Goal: Task Accomplishment & Management: Manage account settings

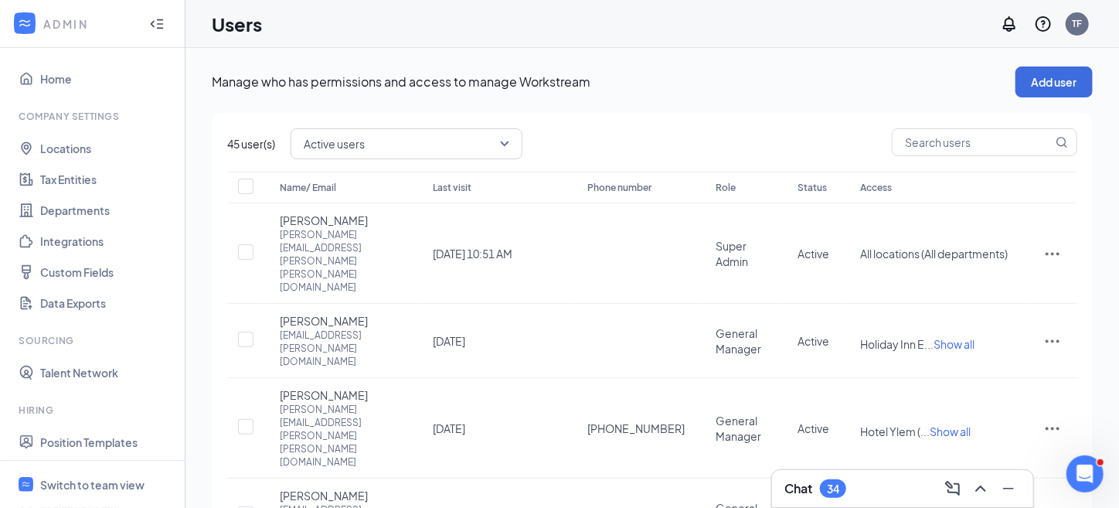
scroll to position [266, 0]
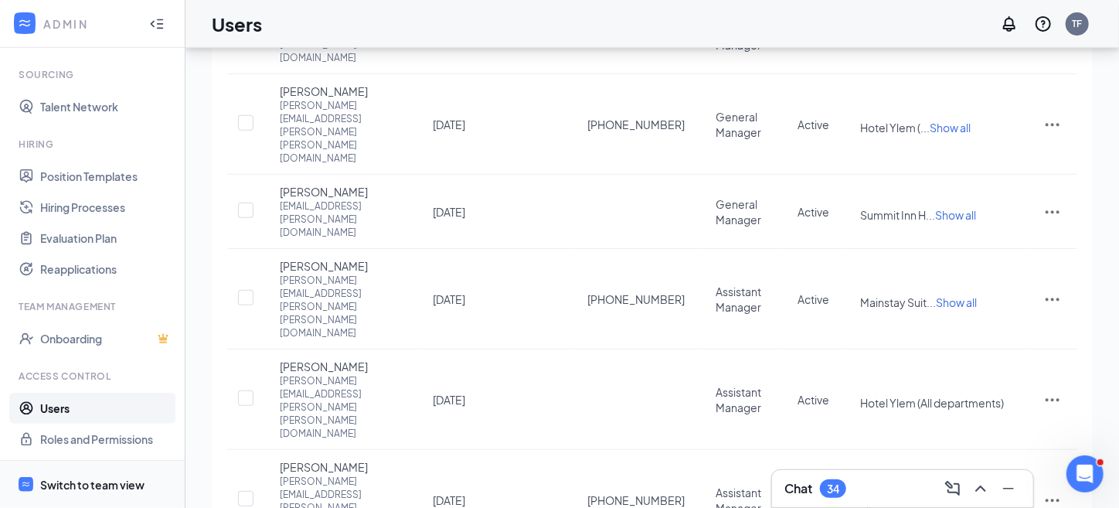
click at [84, 486] on div "Switch to team view" at bounding box center [92, 484] width 104 height 15
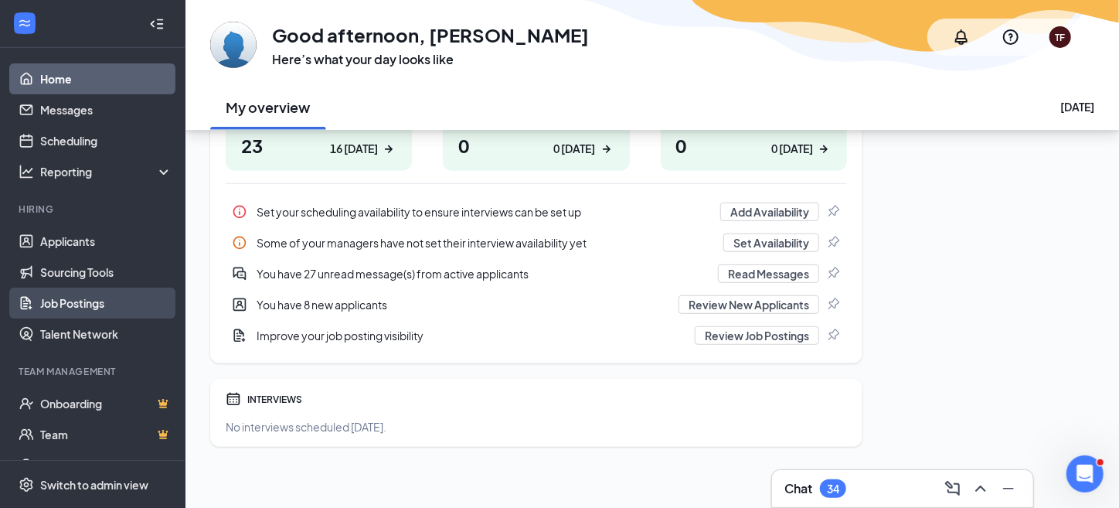
click at [81, 307] on link "Job Postings" at bounding box center [106, 302] width 132 height 31
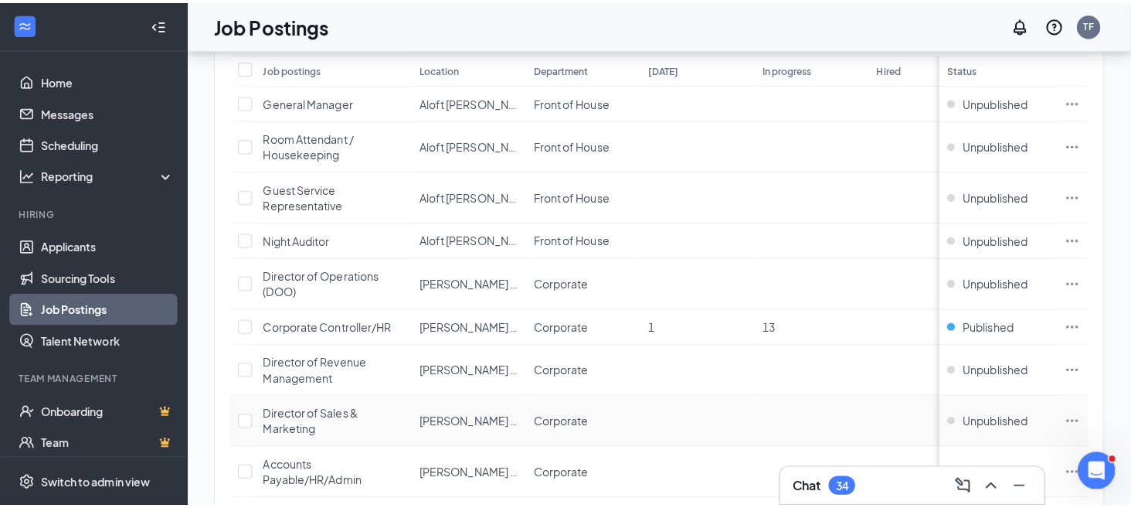
scroll to position [155, 0]
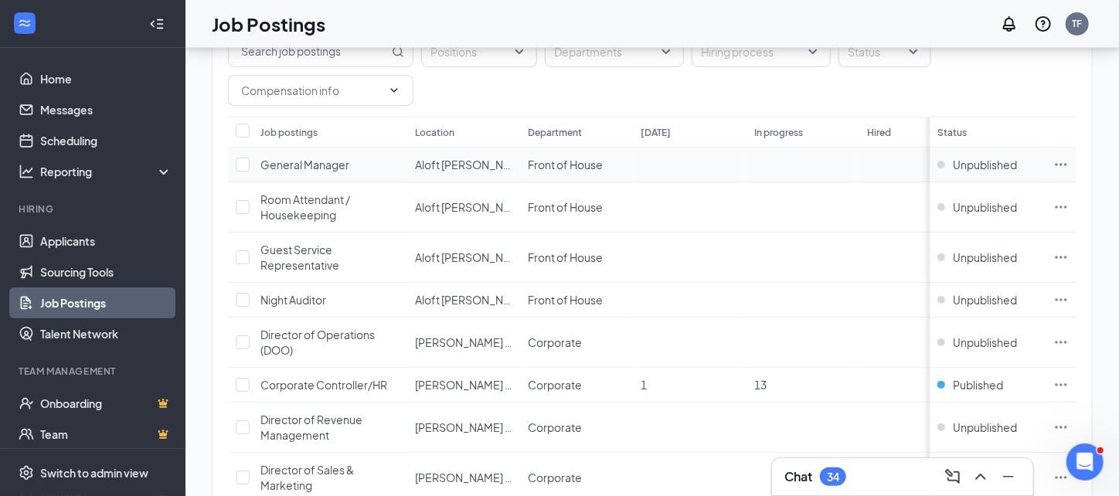
click at [392, 165] on td "General Manager" at bounding box center [330, 165] width 155 height 35
click at [488, 165] on span "Aloft [PERSON_NAME]" at bounding box center [472, 165] width 114 height 14
click at [559, 166] on span "Front of House" at bounding box center [565, 165] width 75 height 14
click at [734, 178] on td at bounding box center [690, 165] width 113 height 35
click at [1068, 159] on icon "Ellipses" at bounding box center [1060, 164] width 15 height 15
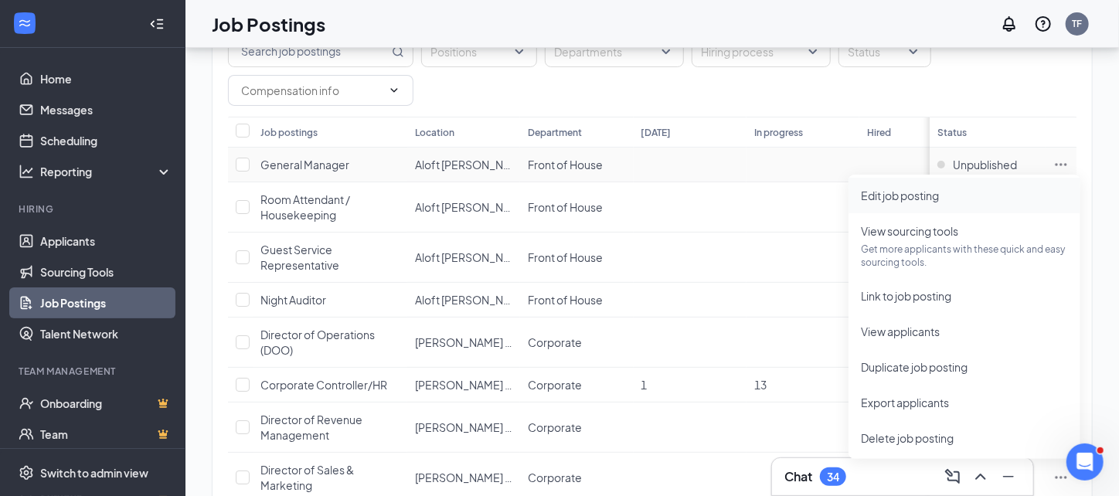
click at [919, 189] on span "Edit job posting" at bounding box center [900, 196] width 78 height 14
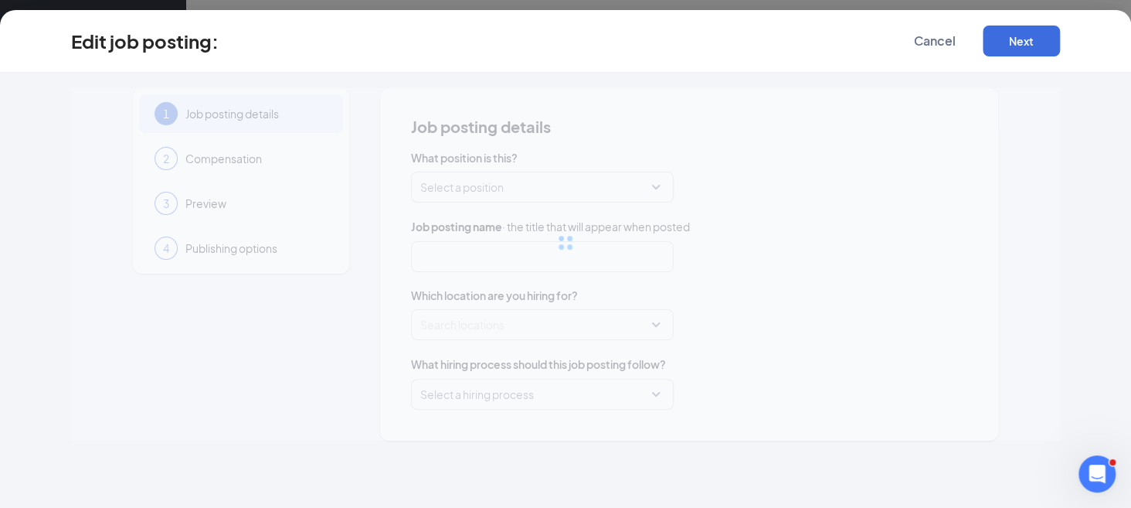
type input "General Manager"
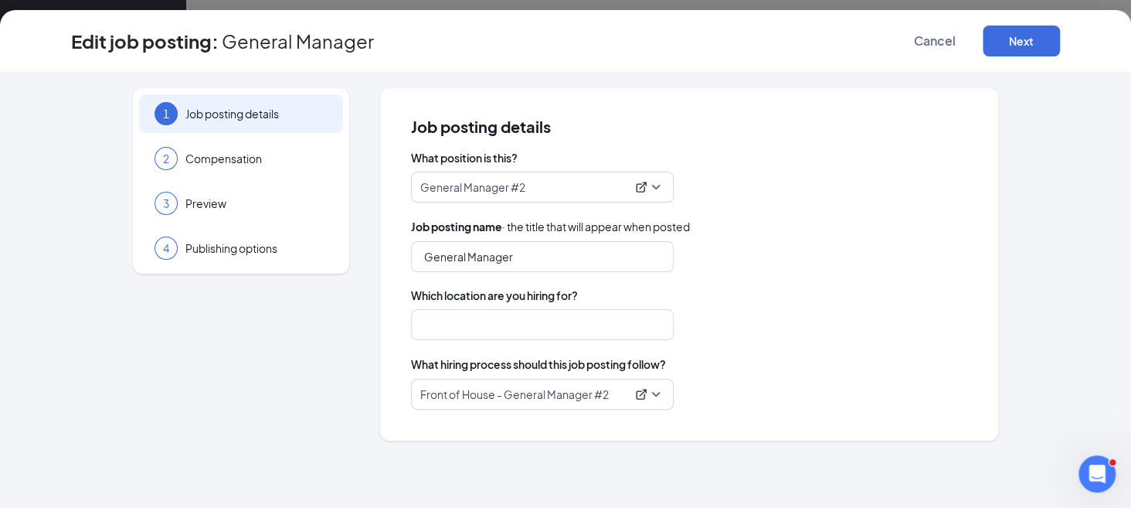
type input "Aloft [PERSON_NAME]"
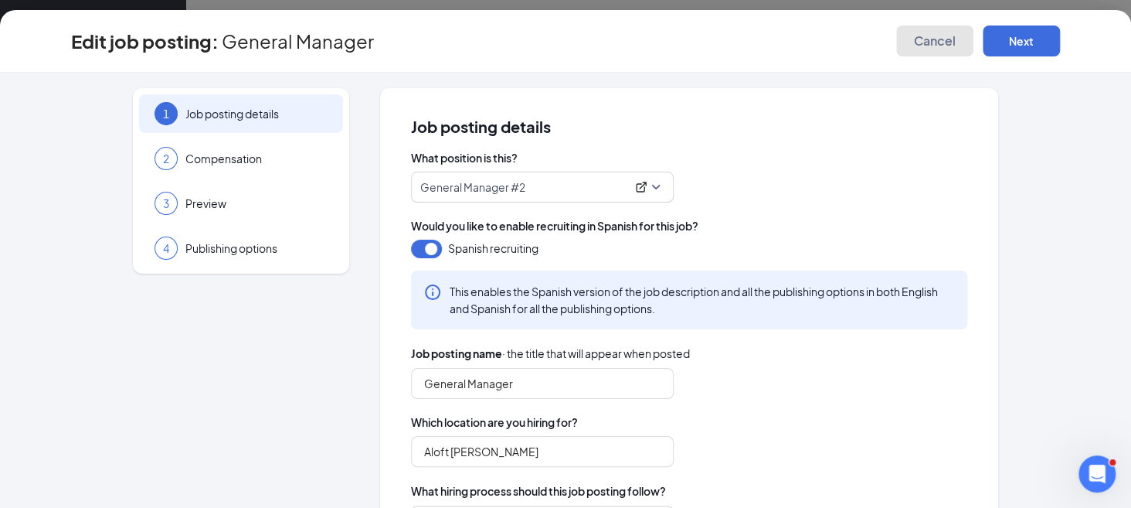
click at [945, 45] on span "Cancel" at bounding box center [935, 40] width 42 height 15
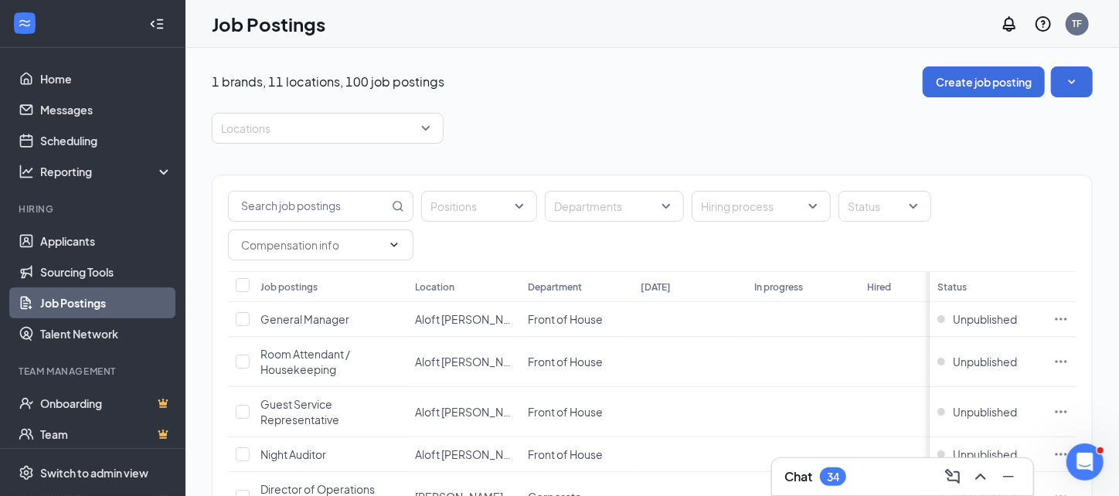
click at [961, 85] on button "Create job posting" at bounding box center [983, 81] width 122 height 31
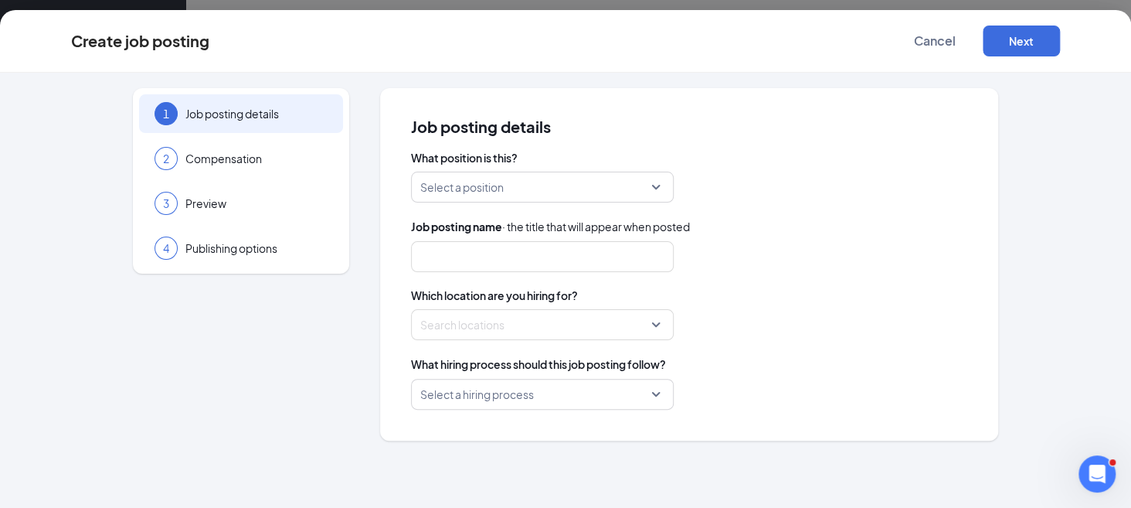
click at [493, 175] on input "search" at bounding box center [536, 186] width 233 height 29
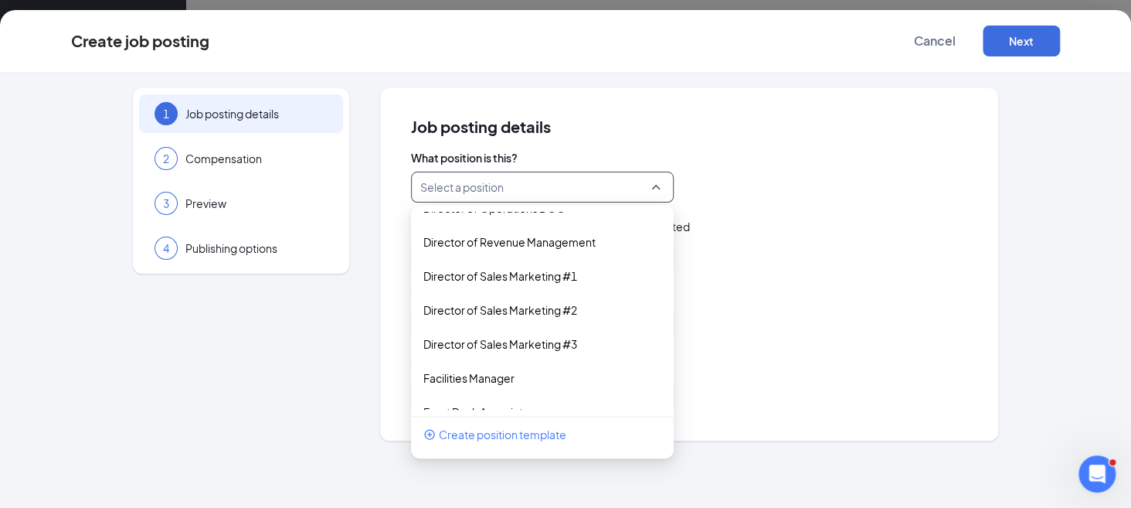
scroll to position [464, 0]
type input "g"
type input "General"
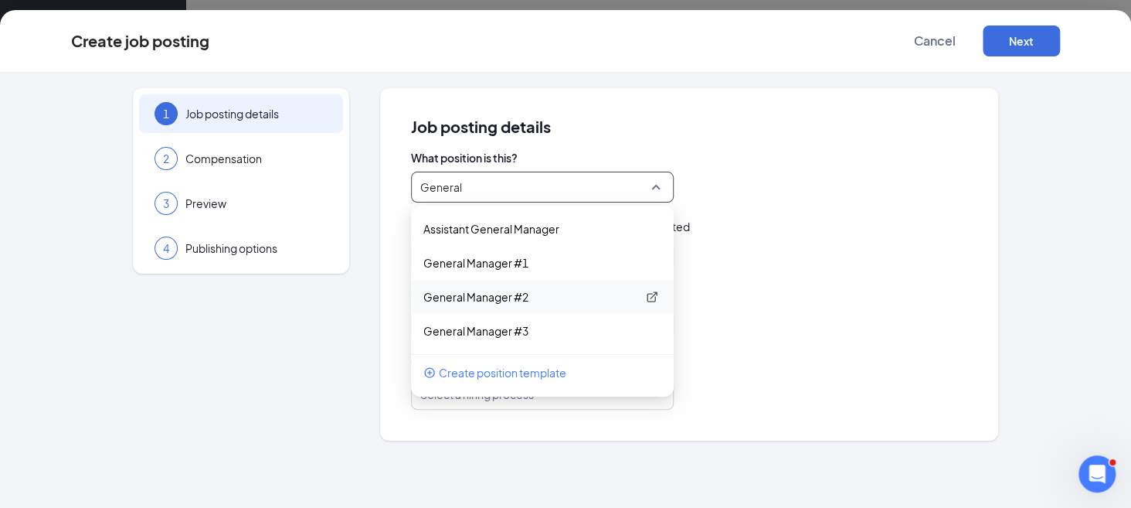
click at [518, 297] on p "General Manager #2" at bounding box center [529, 296] width 213 height 15
type input "General Manager"
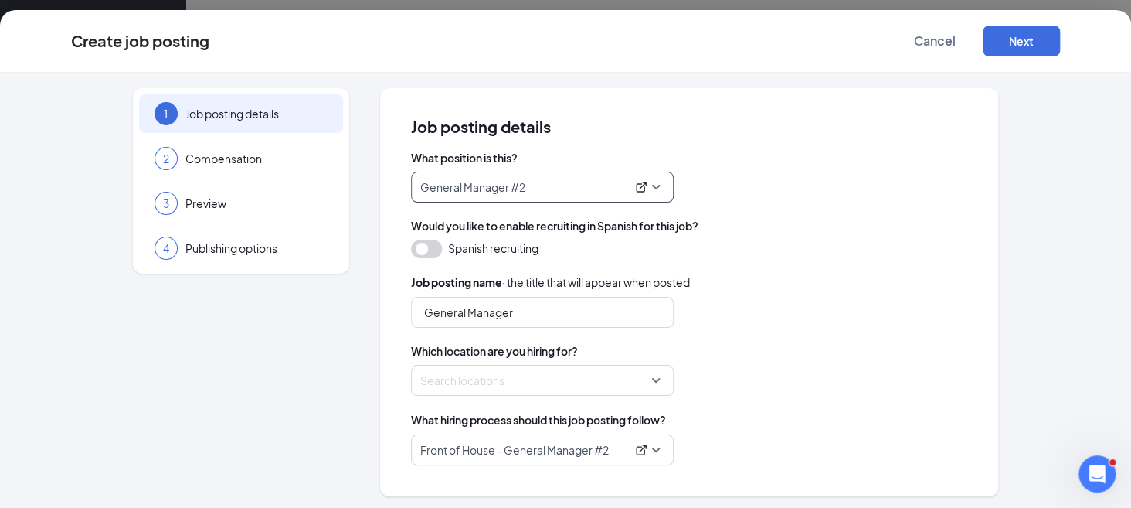
scroll to position [2, 0]
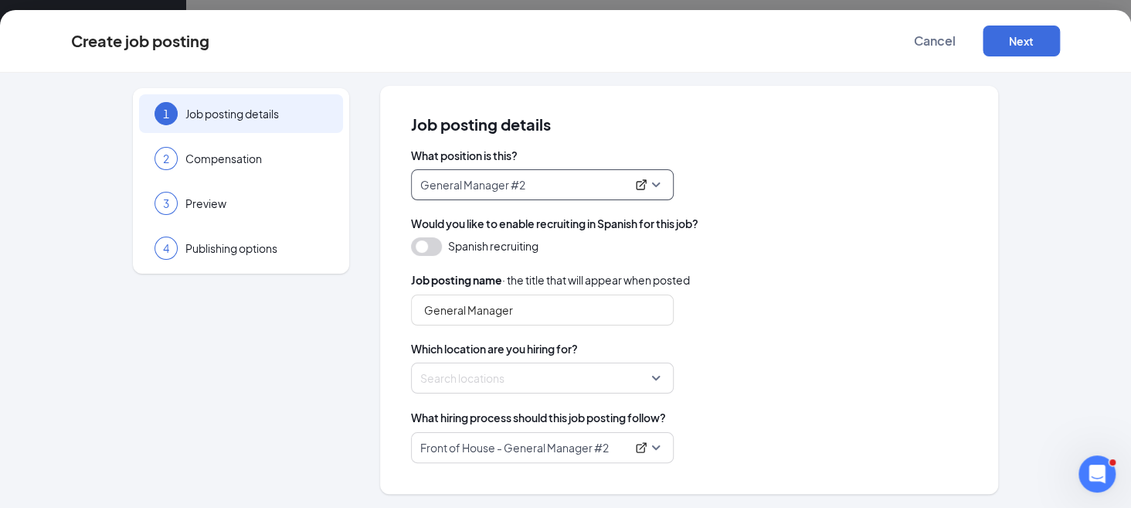
click at [552, 371] on div at bounding box center [537, 377] width 233 height 25
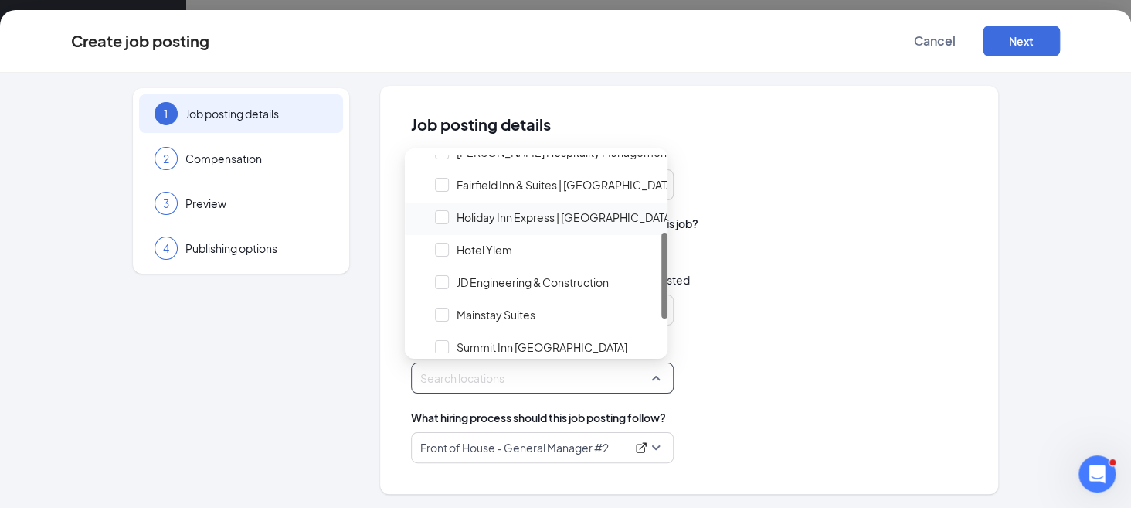
scroll to position [102, 0]
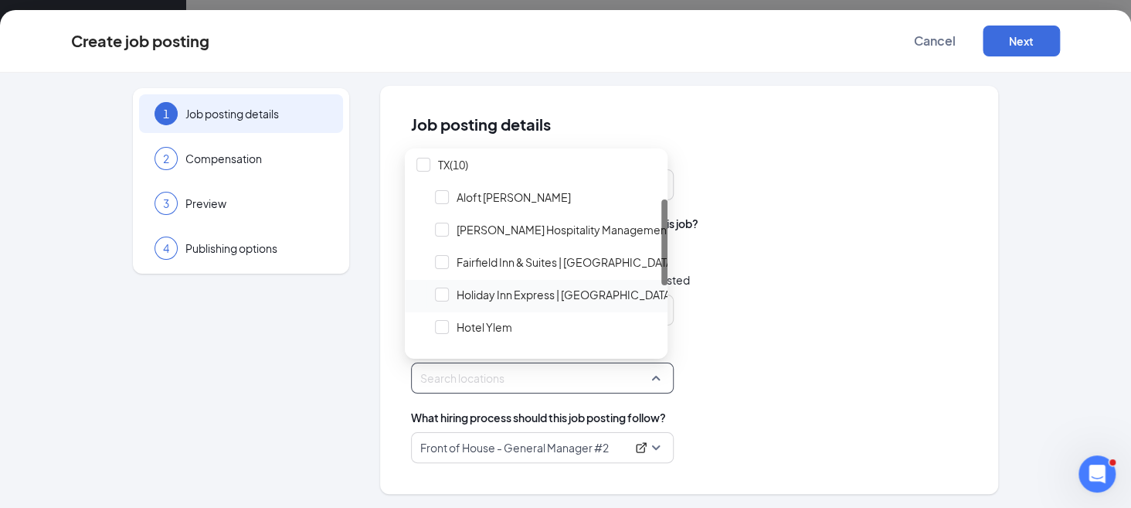
click at [487, 294] on span "Holiday Inn Express | [GEOGRAPHIC_DATA]" at bounding box center [565, 294] width 217 height 15
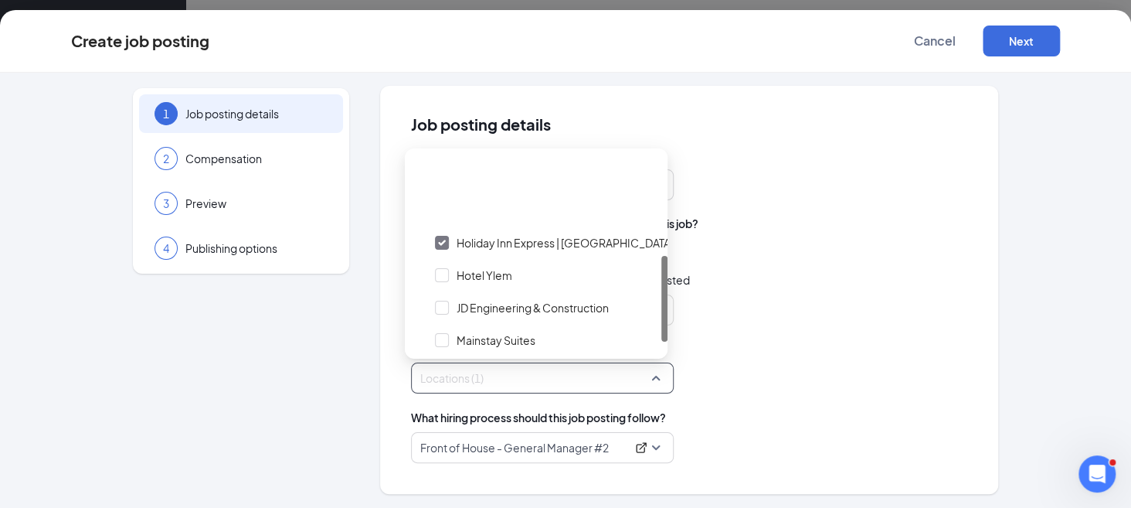
scroll to position [231, 0]
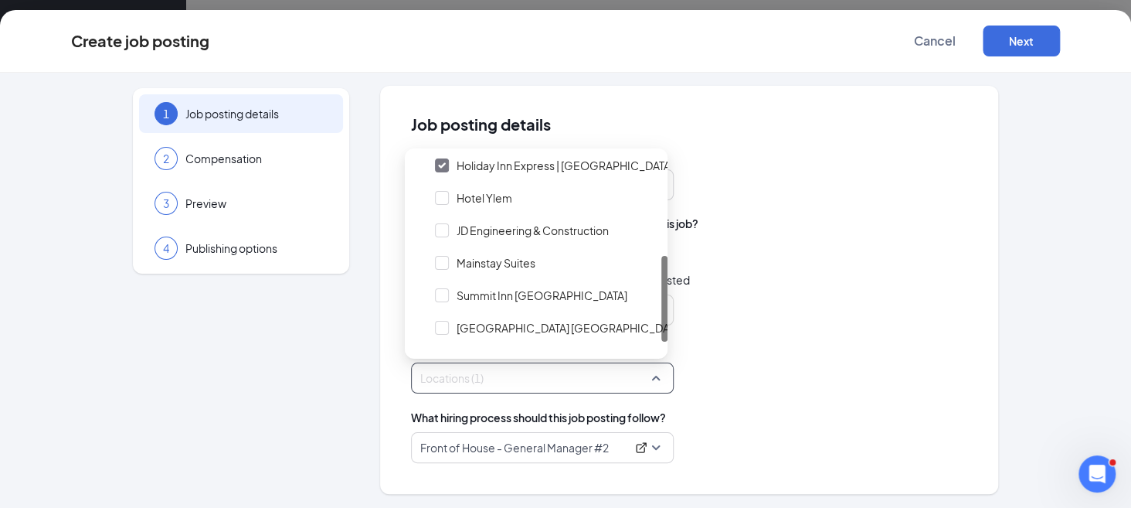
click at [831, 284] on div "Job posting name · the title that will appear when posted" at bounding box center [689, 279] width 556 height 17
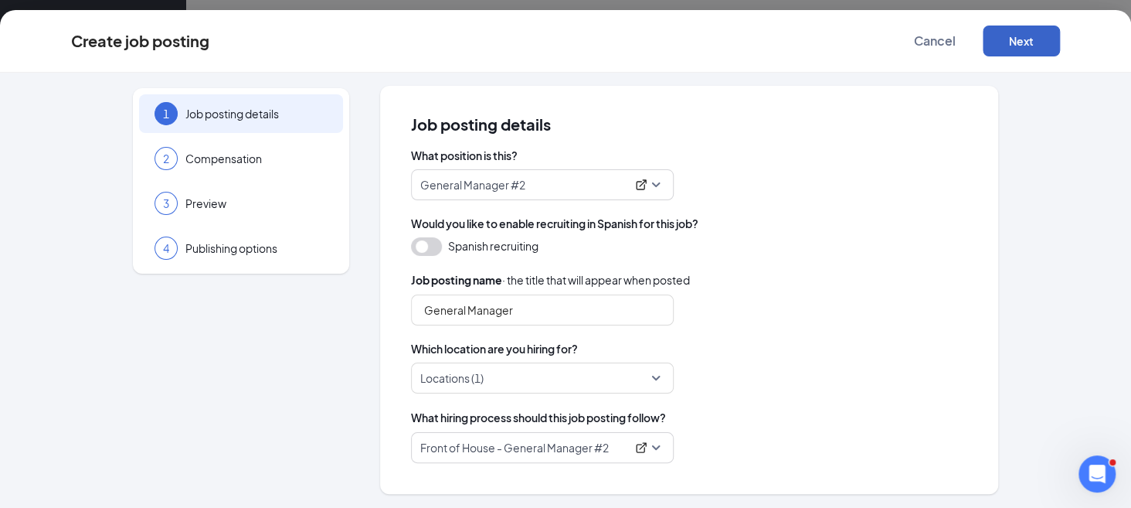
click at [1017, 37] on button "Next" at bounding box center [1021, 40] width 77 height 31
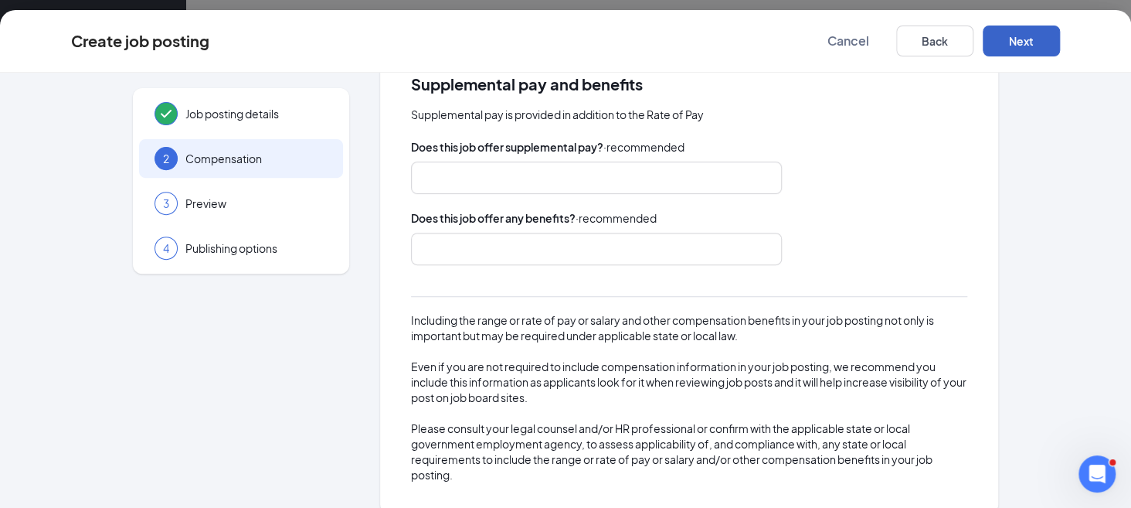
scroll to position [293, 0]
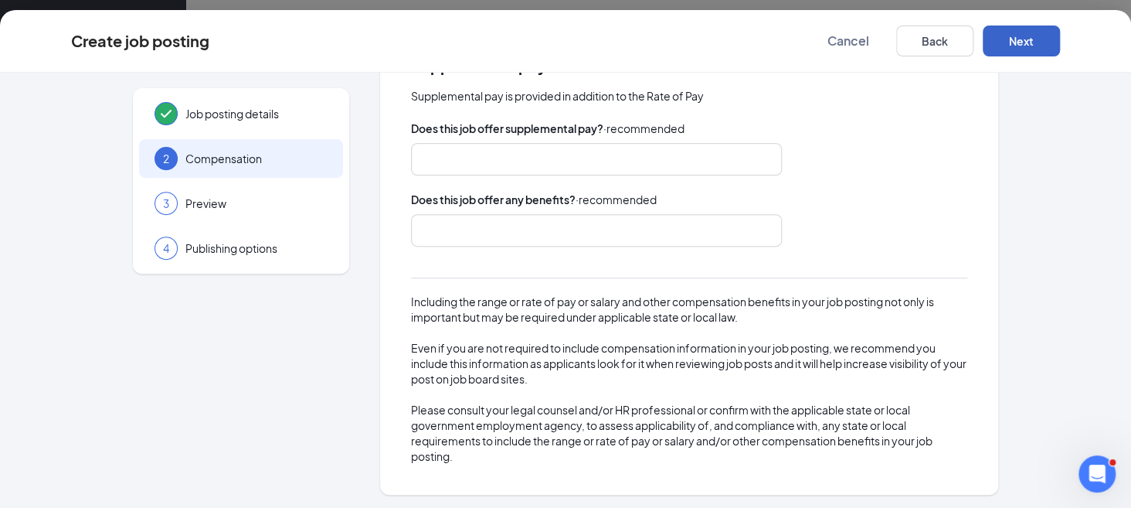
click at [1037, 47] on button "Next" at bounding box center [1021, 40] width 77 height 31
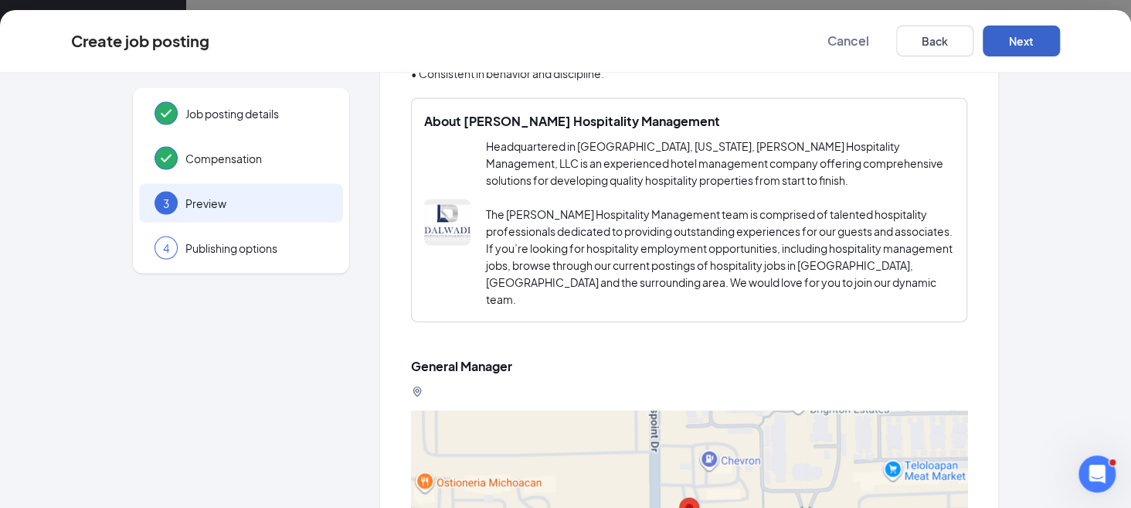
scroll to position [1622, 0]
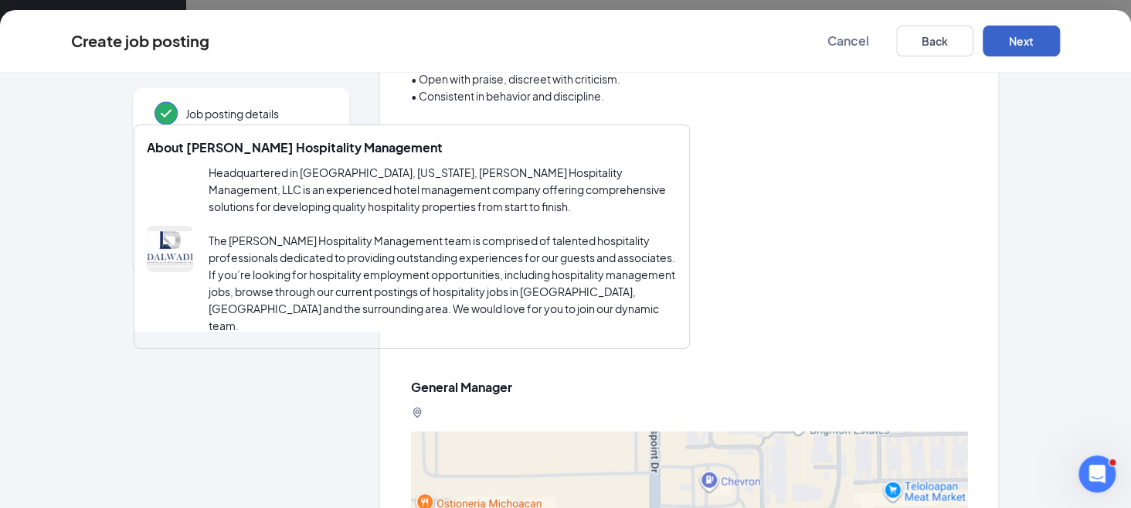
drag, startPoint x: 841, startPoint y: 321, endPoint x: 621, endPoint y: 309, distance: 220.5
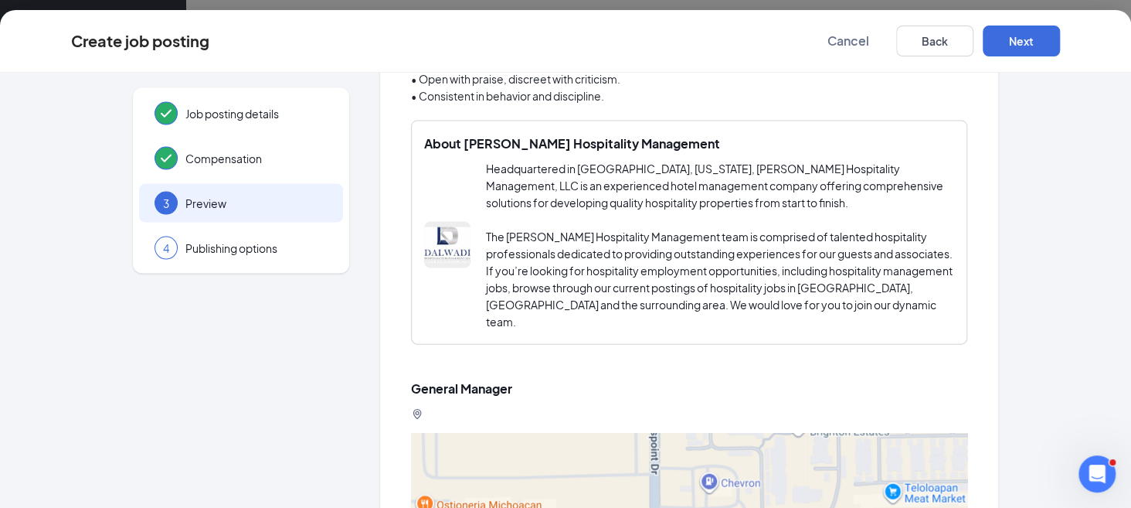
drag, startPoint x: 830, startPoint y: 321, endPoint x: 783, endPoint y: 290, distance: 56.1
drag, startPoint x: 727, startPoint y: 212, endPoint x: 623, endPoint y: 221, distance: 103.9
drag, startPoint x: 623, startPoint y: 221, endPoint x: 516, endPoint y: 199, distance: 109.7
click at [516, 199] on span "Headquartered in [GEOGRAPHIC_DATA], [US_STATE], [PERSON_NAME] Hospitality Manag…" at bounding box center [720, 244] width 468 height 167
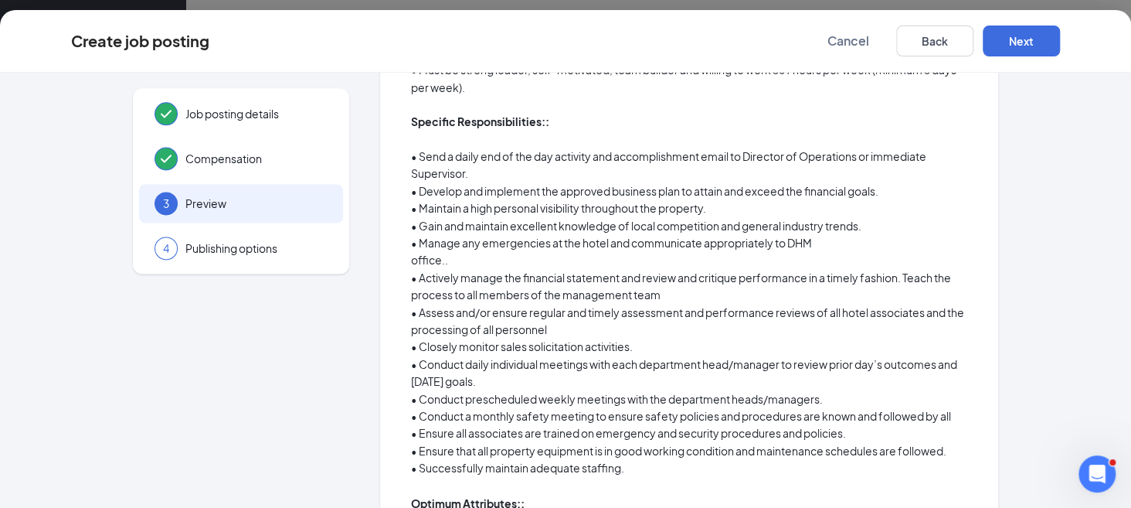
scroll to position [820, 0]
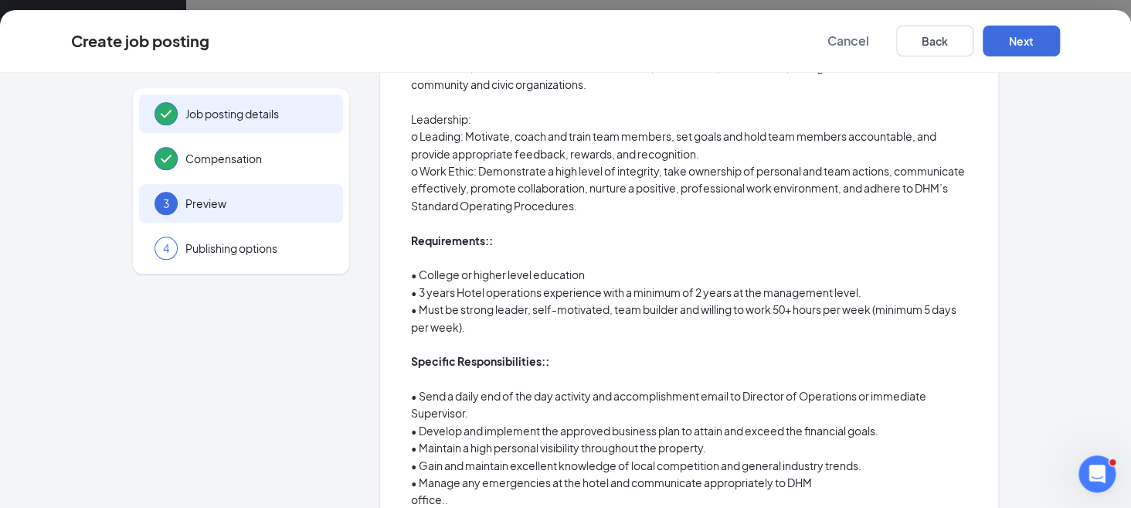
click at [222, 116] on span "Job posting details" at bounding box center [256, 113] width 142 height 15
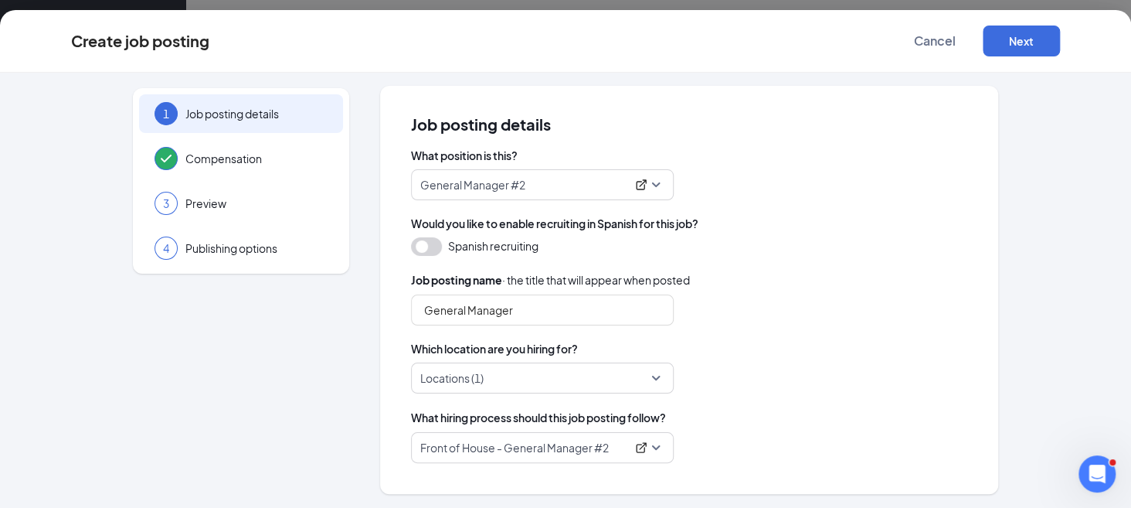
click at [506, 374] on div at bounding box center [537, 377] width 233 height 25
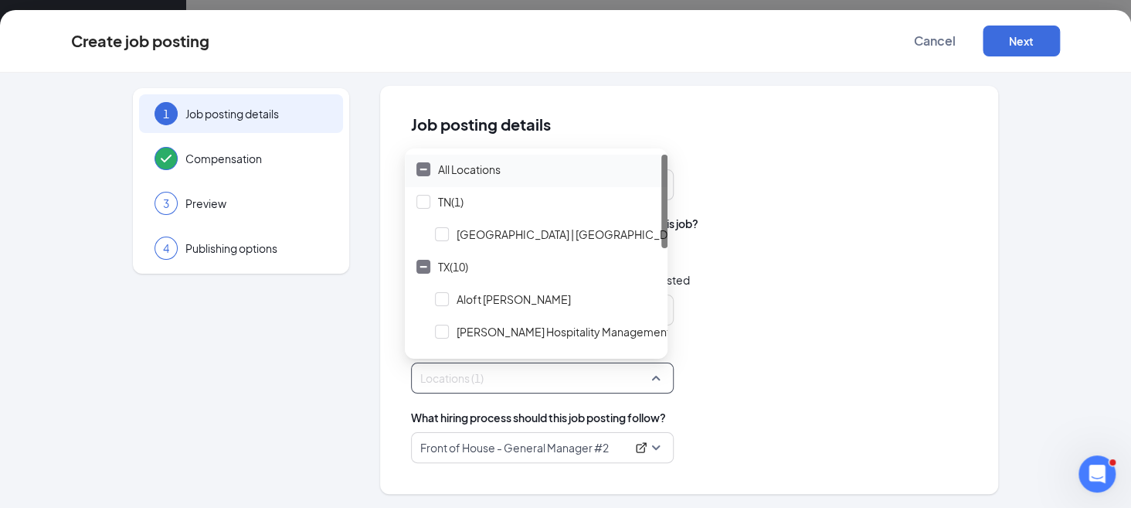
click at [426, 168] on img at bounding box center [424, 169] width 8 height 3
click at [426, 167] on img at bounding box center [424, 169] width 8 height 6
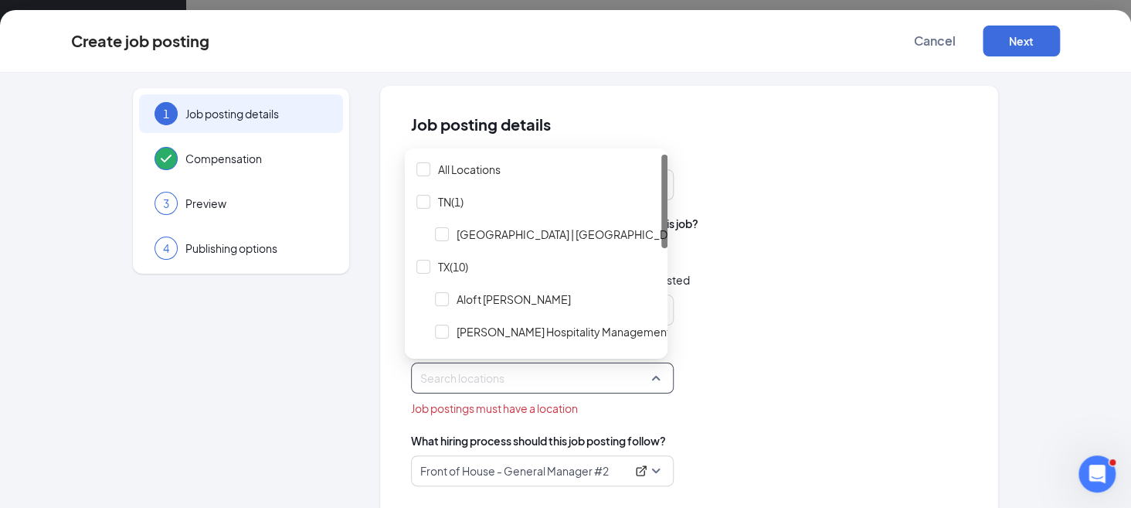
click at [808, 324] on div "General Manager" at bounding box center [689, 309] width 556 height 31
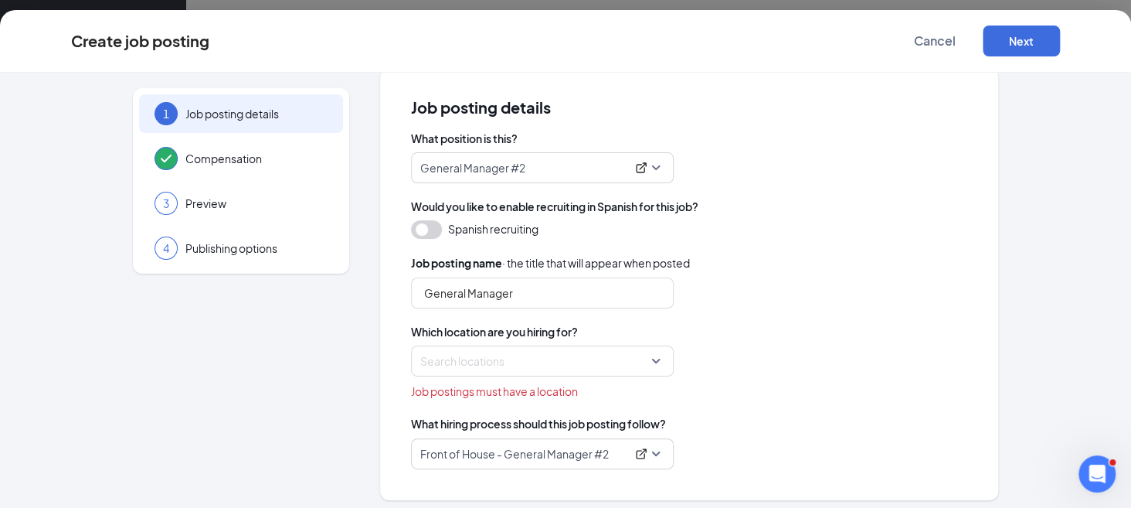
scroll to position [25, 0]
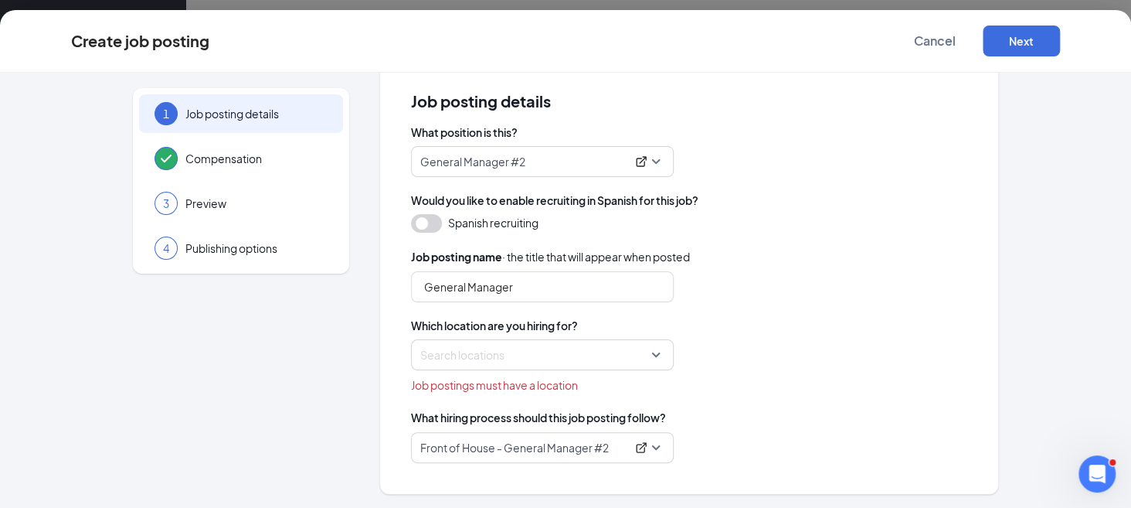
click at [536, 345] on div at bounding box center [537, 354] width 233 height 25
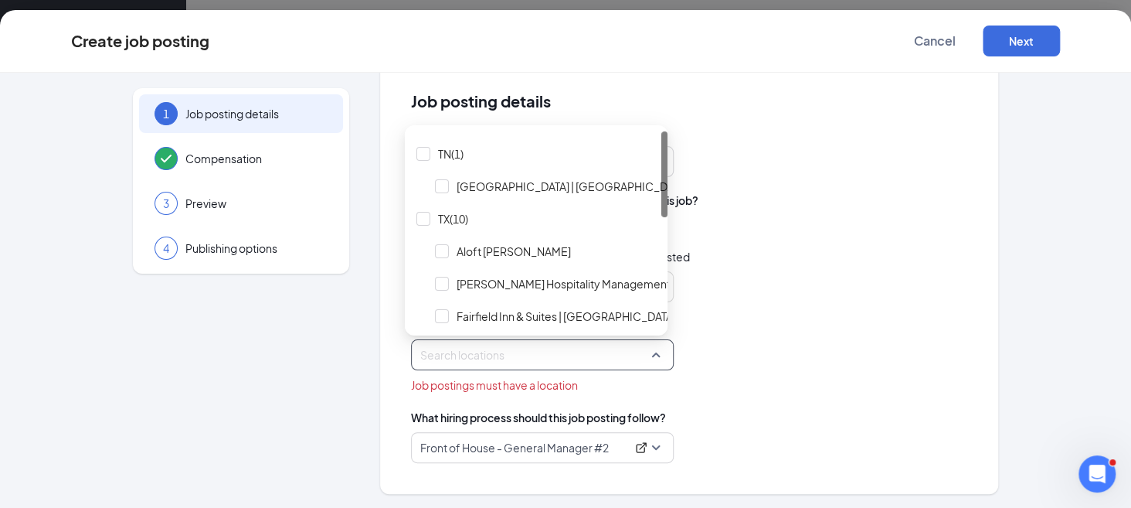
scroll to position [0, 0]
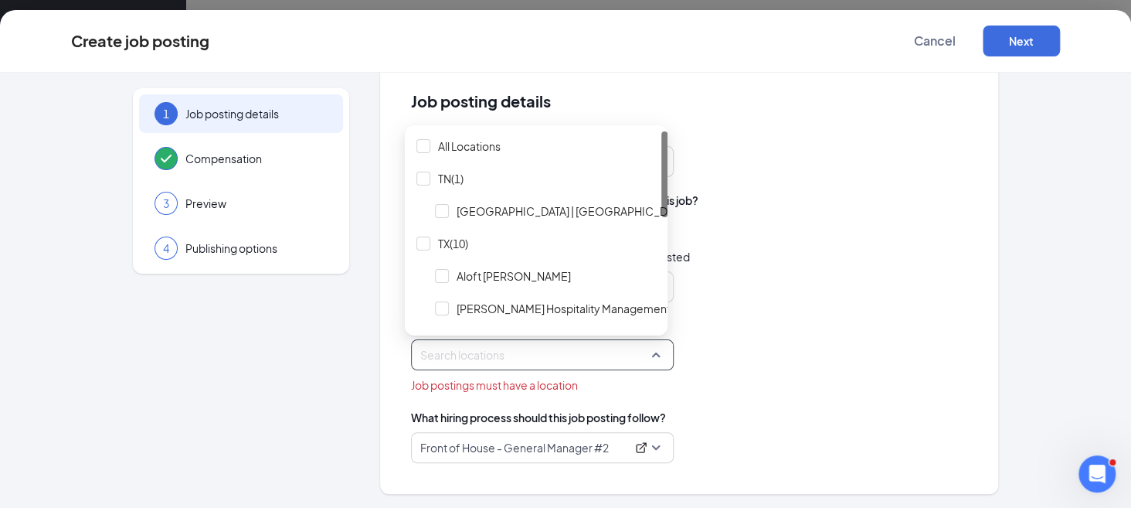
click at [756, 258] on div "Job posting name · the title that will appear when posted" at bounding box center [689, 256] width 556 height 17
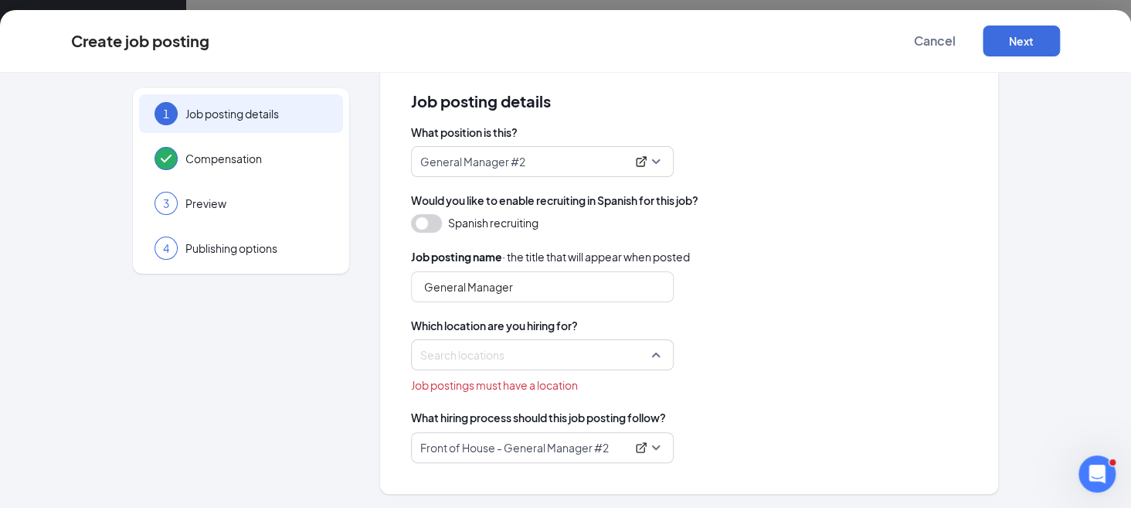
click at [570, 364] on div at bounding box center [537, 354] width 233 height 25
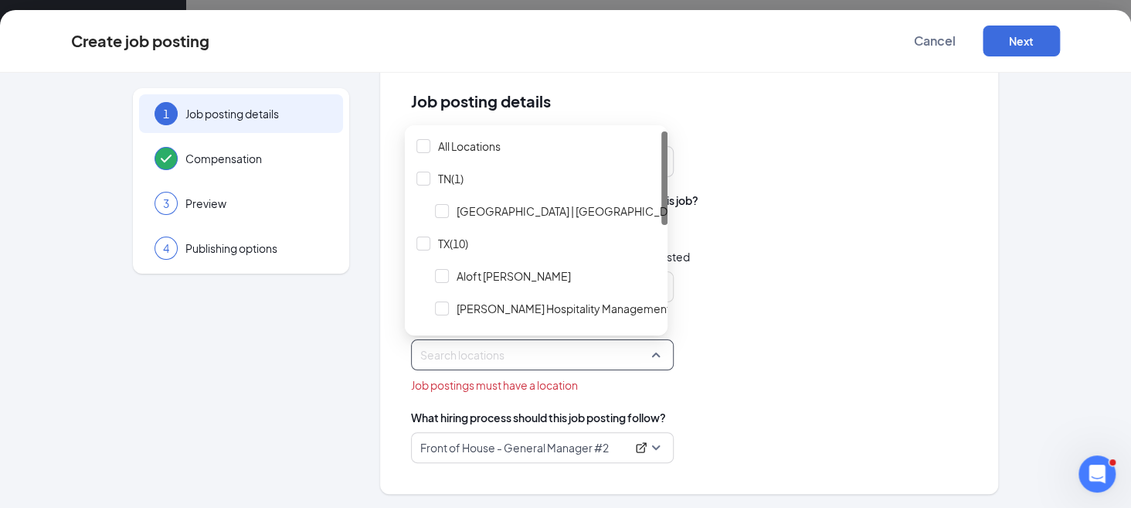
click at [743, 325] on span "Which location are you hiring for?" at bounding box center [689, 325] width 556 height 15
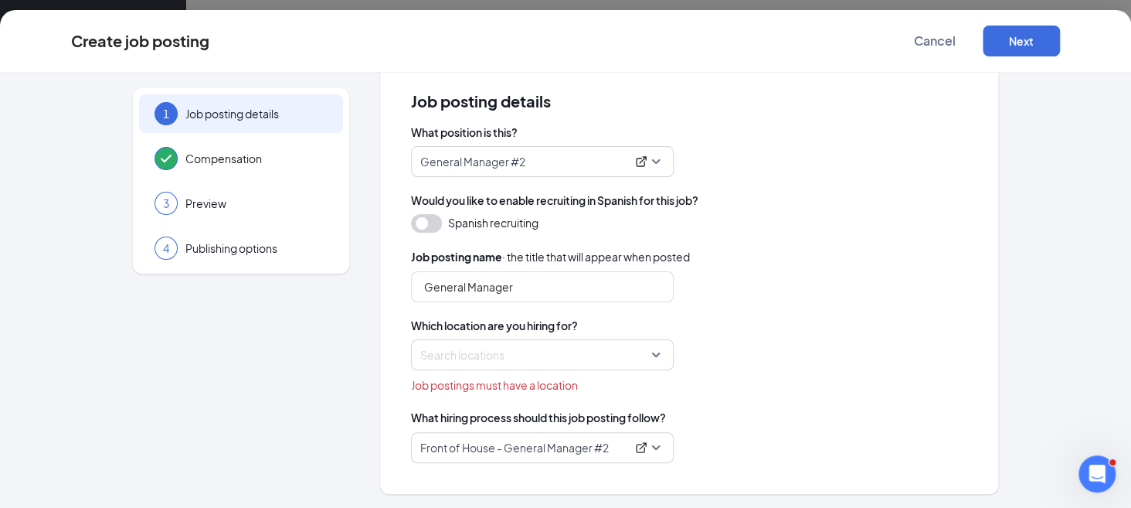
click at [628, 348] on div at bounding box center [537, 354] width 233 height 25
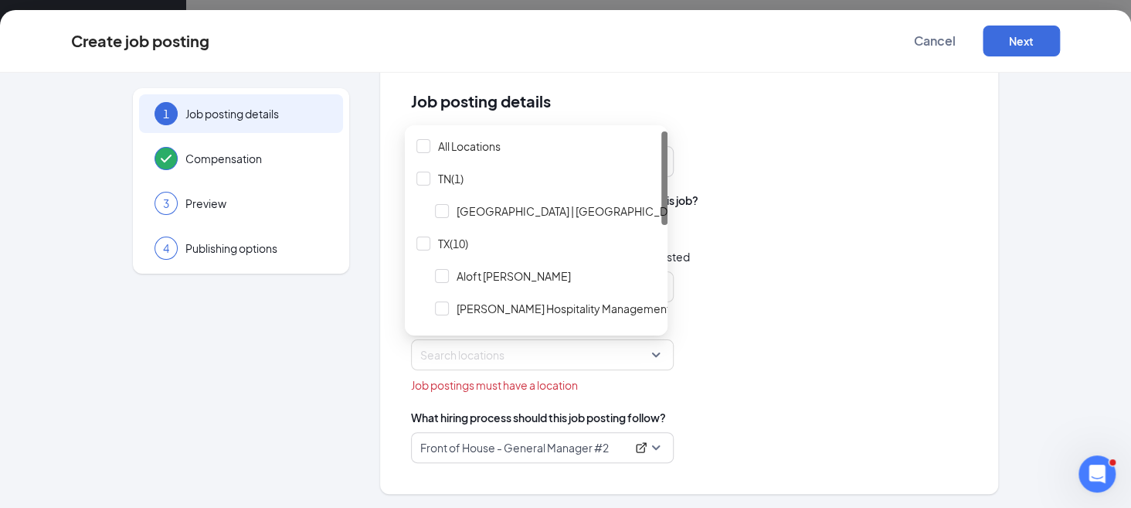
click at [834, 283] on div "General Manager" at bounding box center [689, 286] width 556 height 31
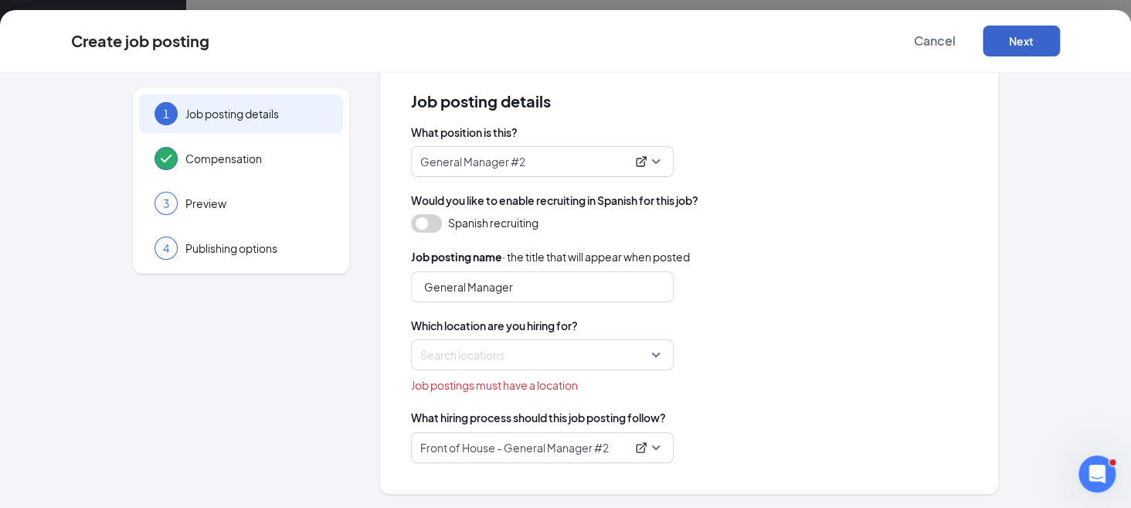
click at [1041, 39] on button "Next" at bounding box center [1021, 40] width 77 height 31
click at [708, 247] on div "What position is this? General Manager #2 Would you like to enable recruiting i…" at bounding box center [689, 293] width 556 height 338
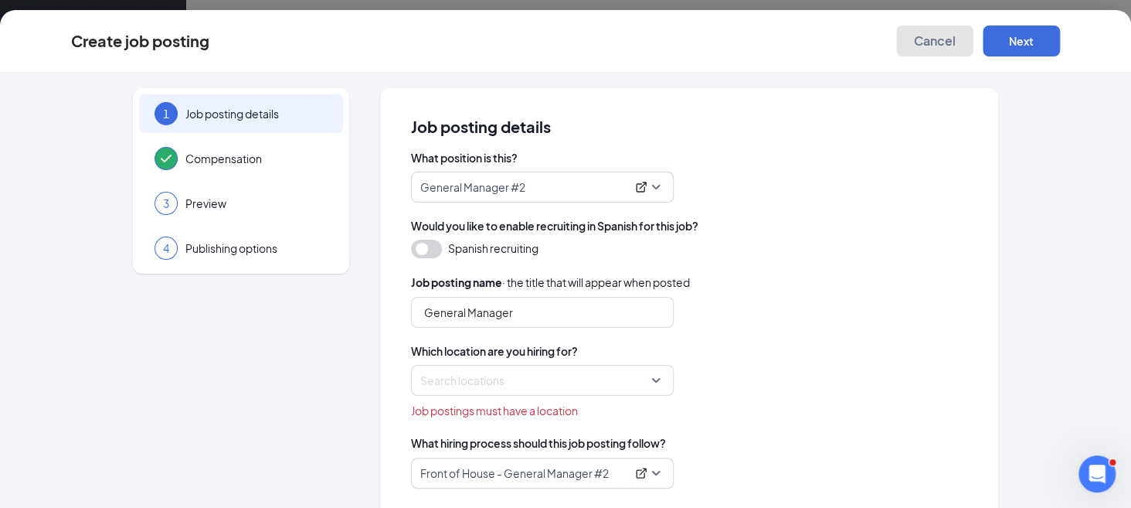
drag, startPoint x: 939, startPoint y: 40, endPoint x: 910, endPoint y: 56, distance: 33.2
click at [939, 40] on span "Cancel" at bounding box center [935, 40] width 42 height 15
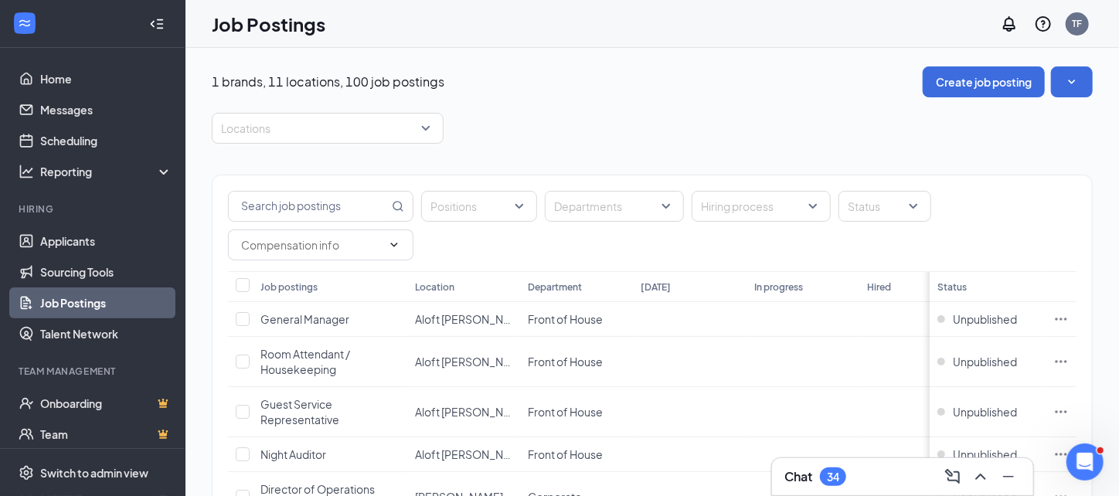
click at [71, 299] on link "Job Postings" at bounding box center [106, 302] width 132 height 31
click at [1092, 83] on button "button" at bounding box center [1072, 81] width 42 height 31
click at [670, 30] on div "Job Postings TF" at bounding box center [651, 24] width 933 height 48
click at [1082, 25] on div "TF" at bounding box center [1077, 23] width 10 height 13
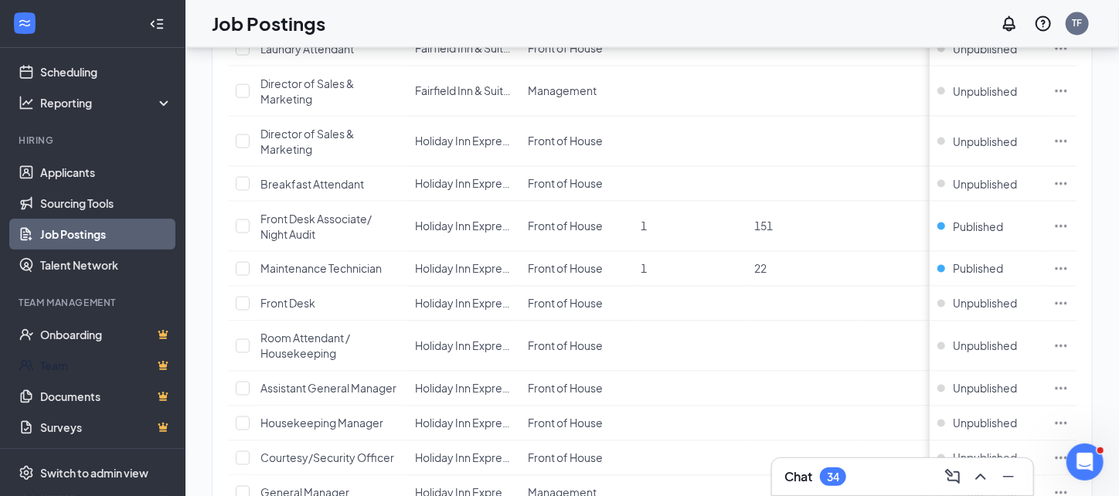
scroll to position [127, 0]
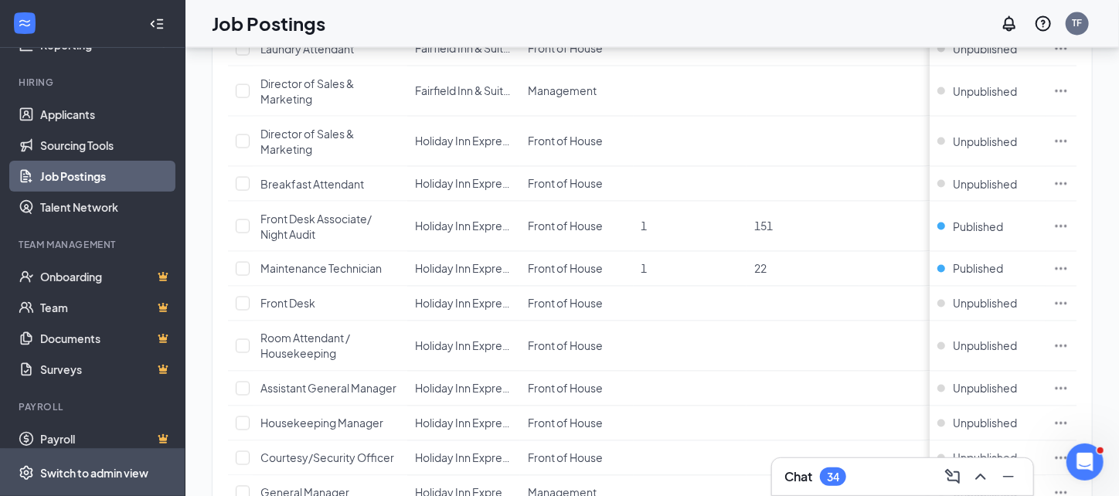
click at [65, 479] on div "Switch to admin view" at bounding box center [94, 472] width 108 height 15
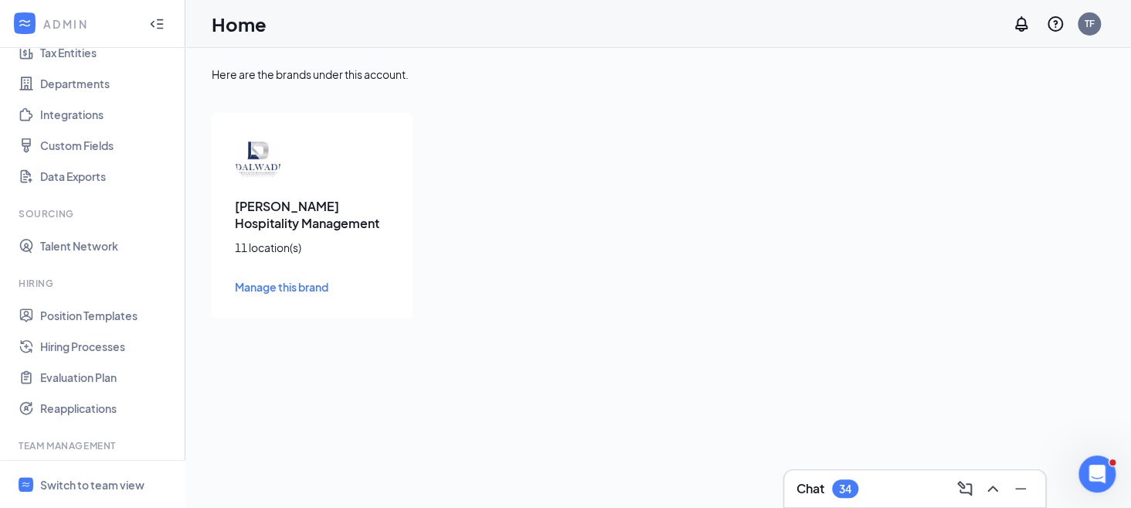
click at [485, 129] on div "[PERSON_NAME] Hospitality Management 11 location(s) Manage this brand" at bounding box center [529, 216] width 634 height 206
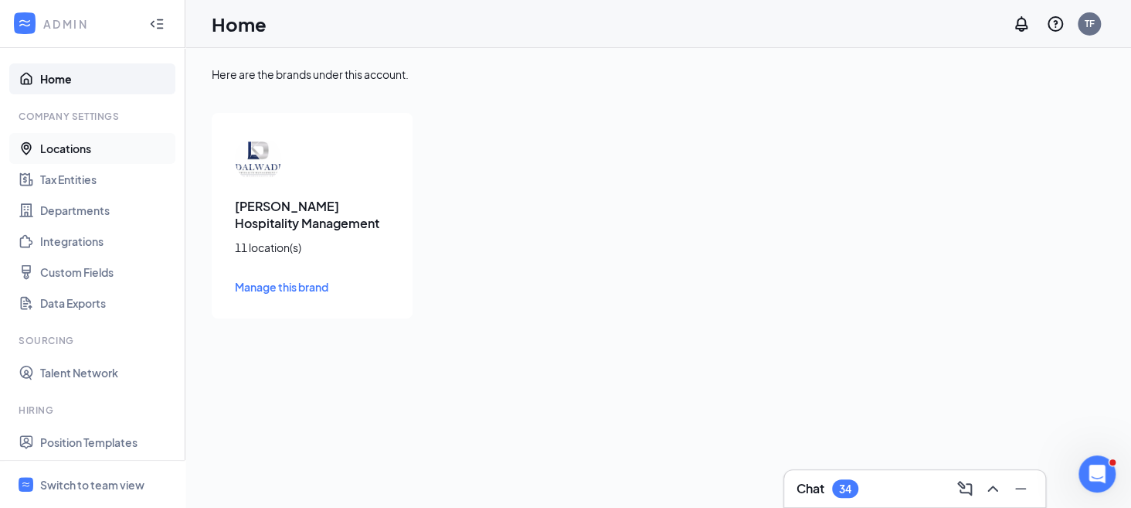
click at [89, 151] on link "Locations" at bounding box center [106, 148] width 132 height 31
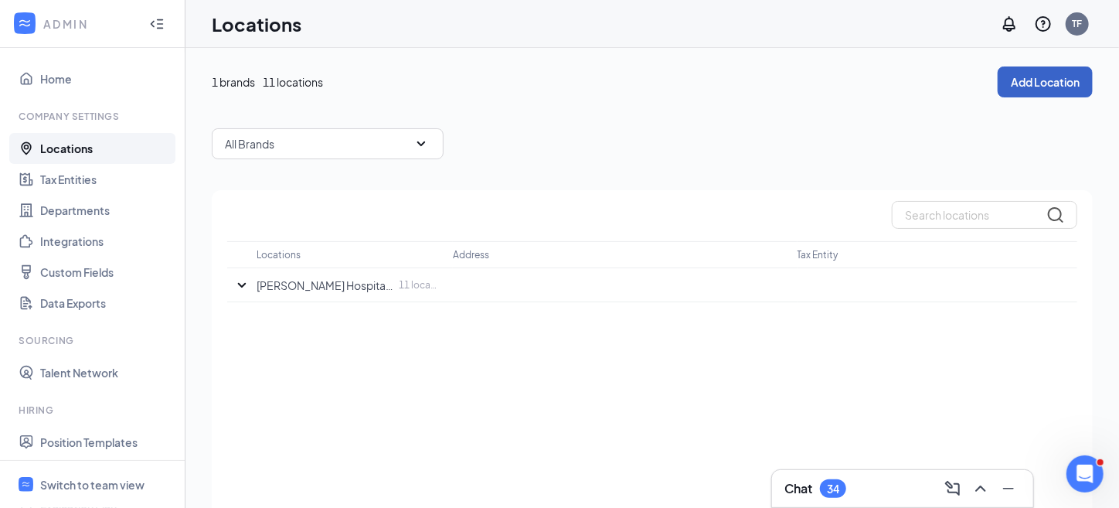
click at [1036, 77] on button "Add Location" at bounding box center [1044, 81] width 95 height 31
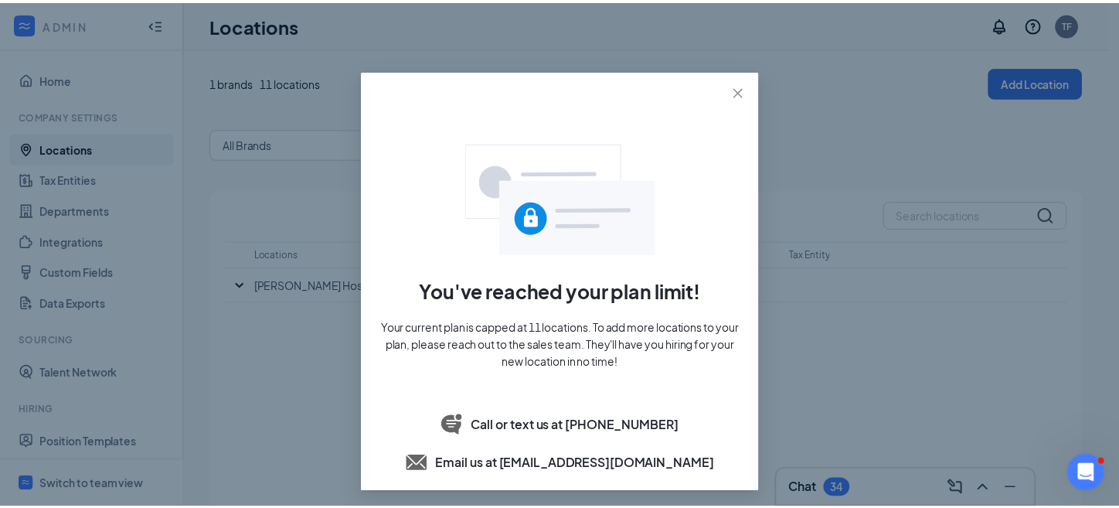
scroll to position [9, 0]
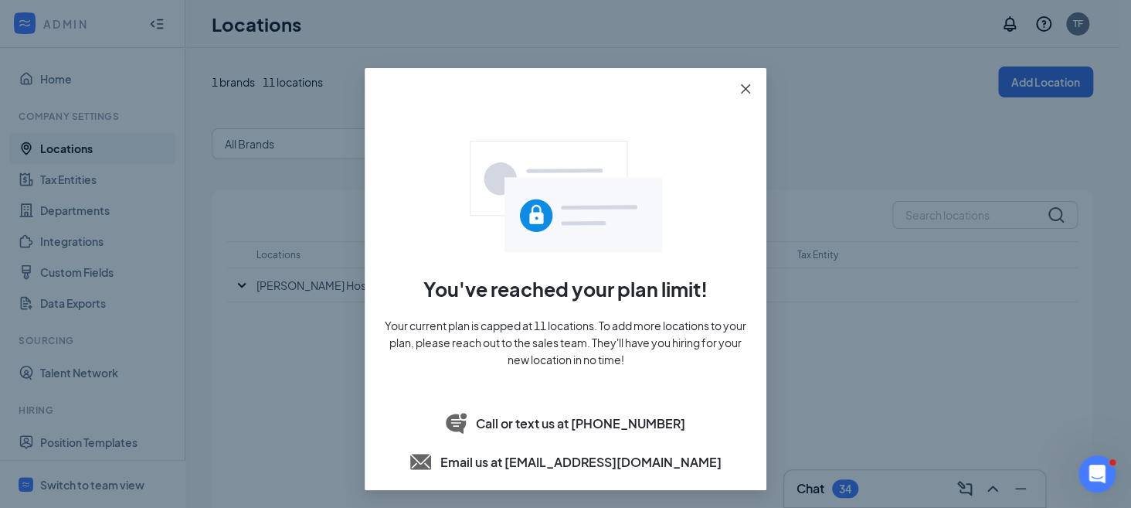
click at [739, 83] on icon "close" at bounding box center [745, 89] width 12 height 12
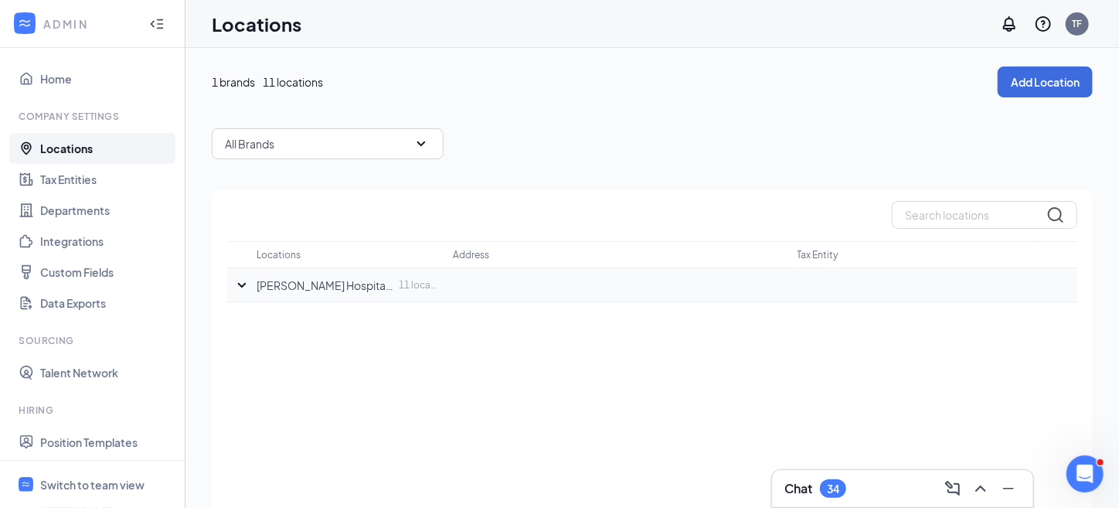
click at [501, 272] on td at bounding box center [625, 285] width 344 height 34
click at [408, 280] on p "11 location(s)" at bounding box center [418, 284] width 39 height 13
drag, startPoint x: 284, startPoint y: 279, endPoint x: 257, endPoint y: 280, distance: 27.1
click at [282, 278] on p "[PERSON_NAME] Hospitality Management" at bounding box center [326, 284] width 138 height 15
click at [257, 280] on p "[PERSON_NAME] Hospitality Management" at bounding box center [326, 284] width 138 height 15
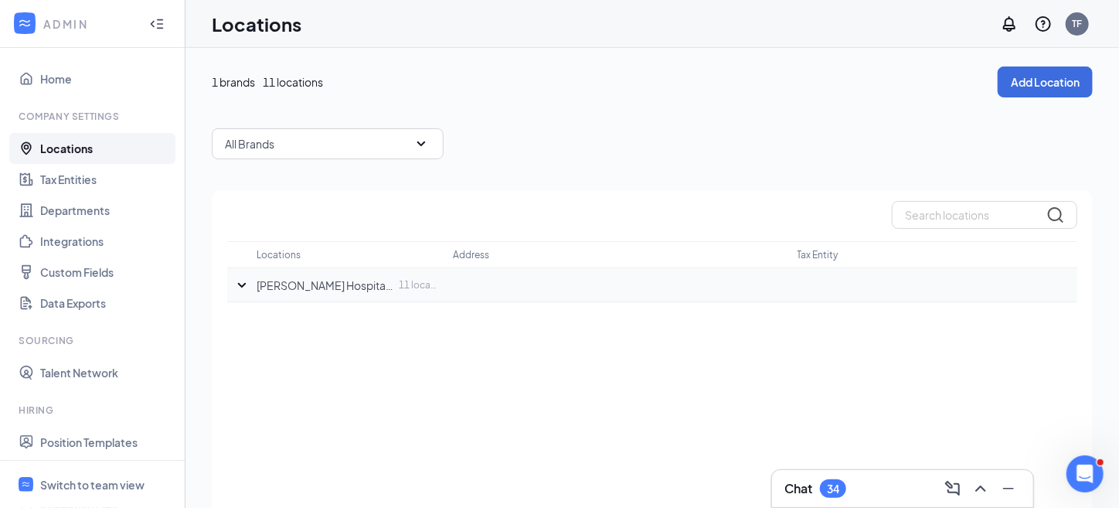
click at [235, 285] on icon "SmallChevronDown" at bounding box center [242, 285] width 19 height 19
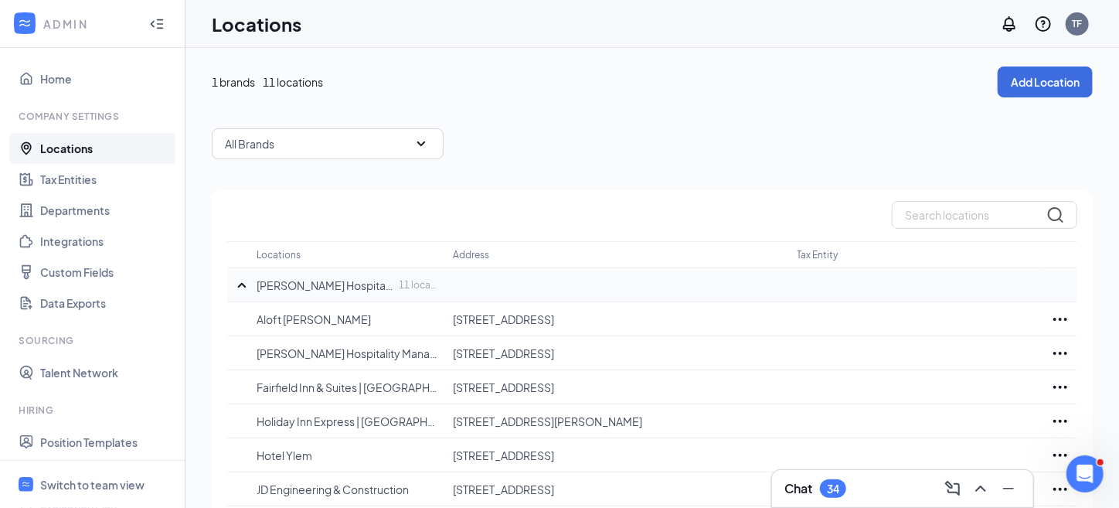
click at [240, 284] on icon "SmallChevronUp" at bounding box center [242, 284] width 8 height 5
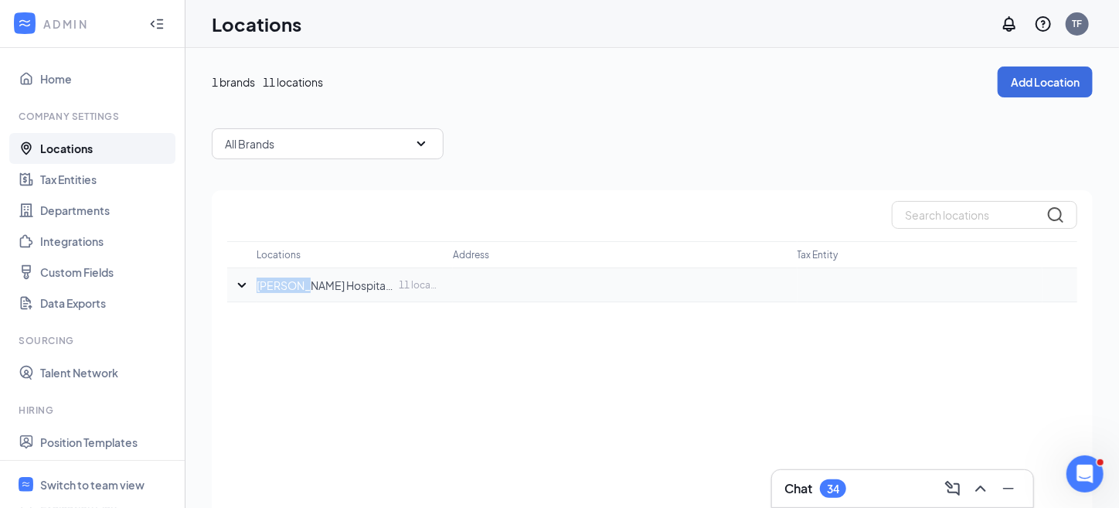
click at [240, 284] on icon "SmallChevronDown" at bounding box center [242, 284] width 8 height 5
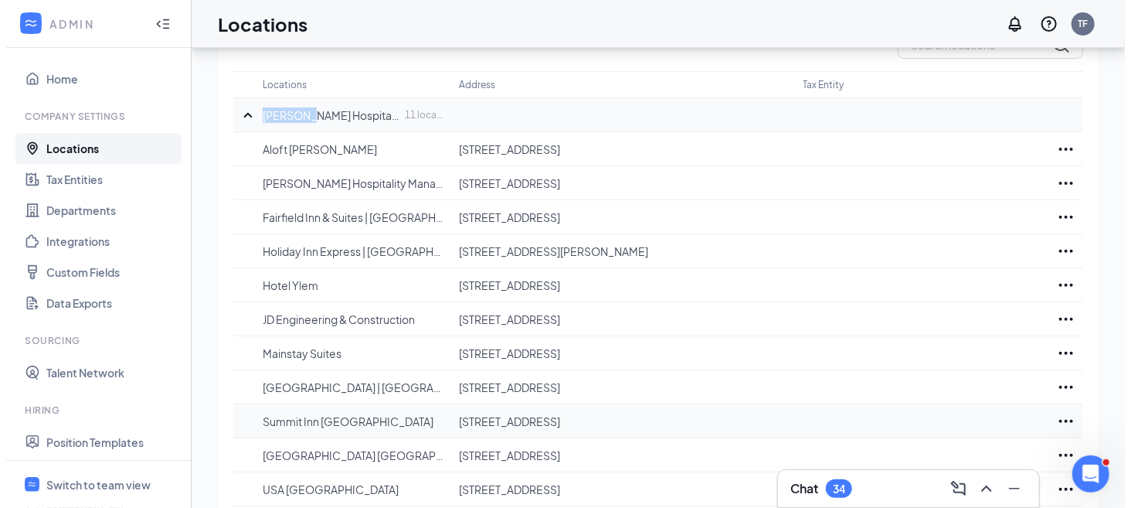
scroll to position [196, 0]
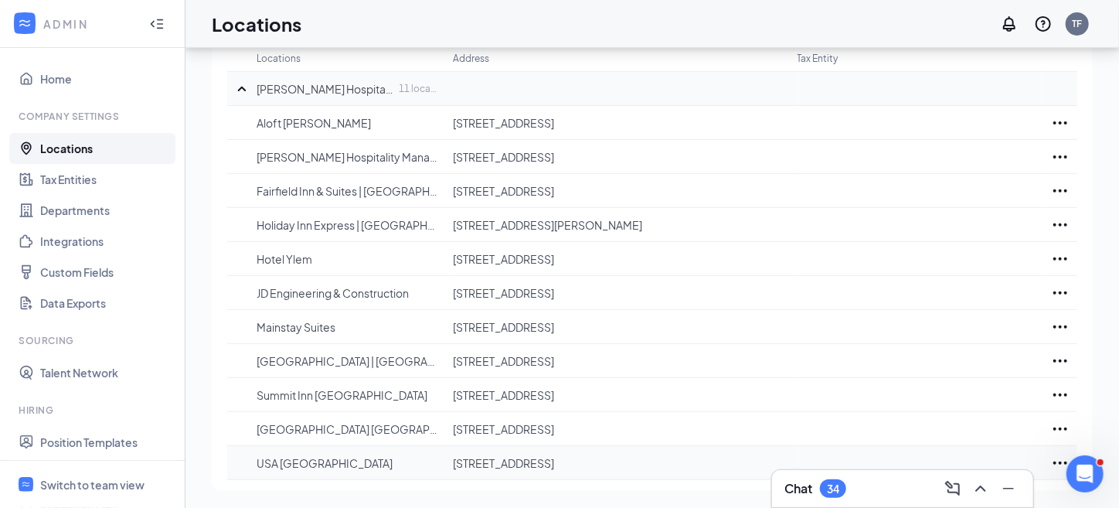
click at [1061, 462] on icon "Ellipses" at bounding box center [1060, 462] width 14 height 3
click at [680, 253] on p "[STREET_ADDRESS]" at bounding box center [617, 258] width 328 height 15
click at [1048, 457] on div at bounding box center [1059, 463] width 35 height 19
click at [1055, 456] on icon "Ellipses" at bounding box center [1060, 463] width 19 height 19
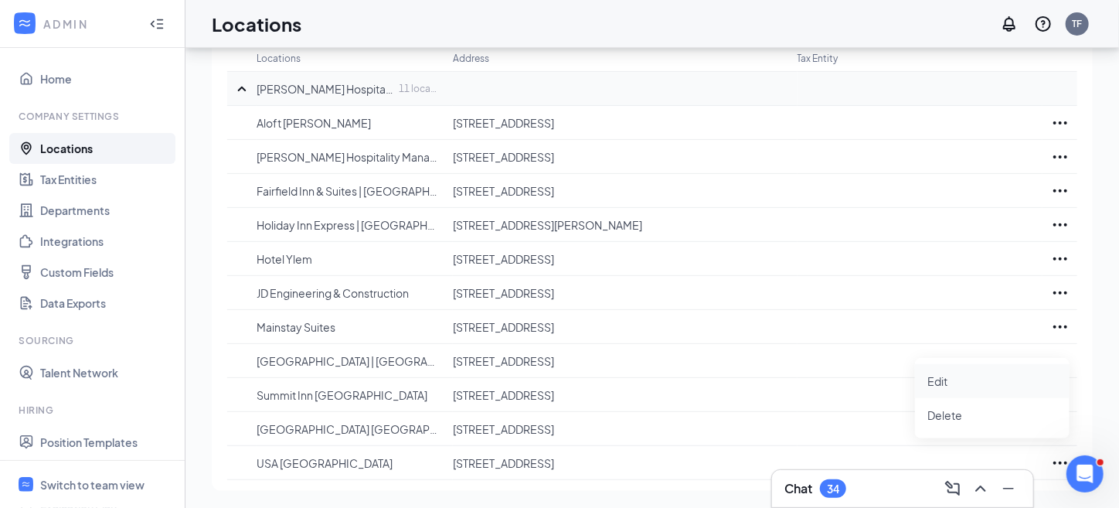
click at [951, 375] on p "Edit" at bounding box center [992, 380] width 130 height 15
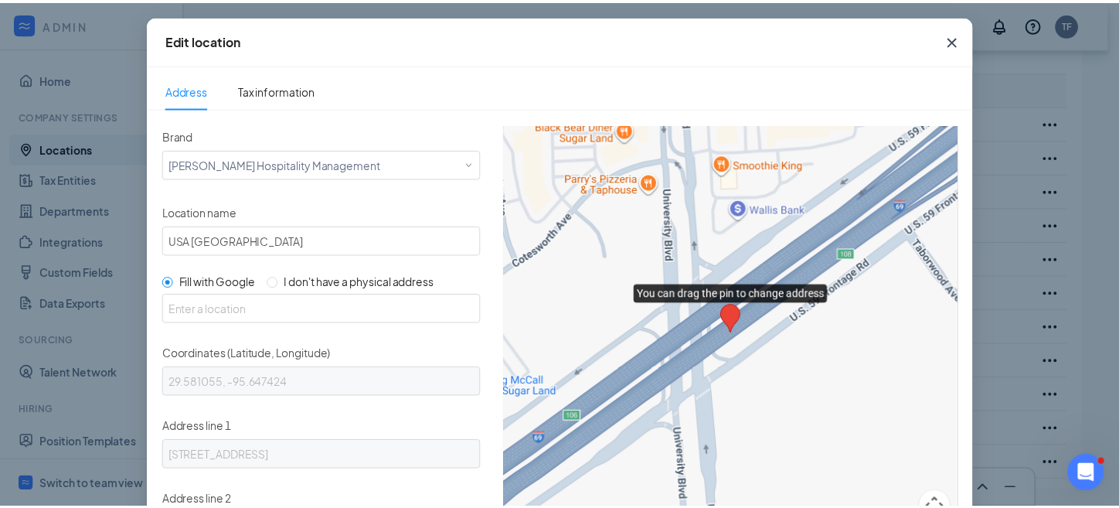
scroll to position [0, 0]
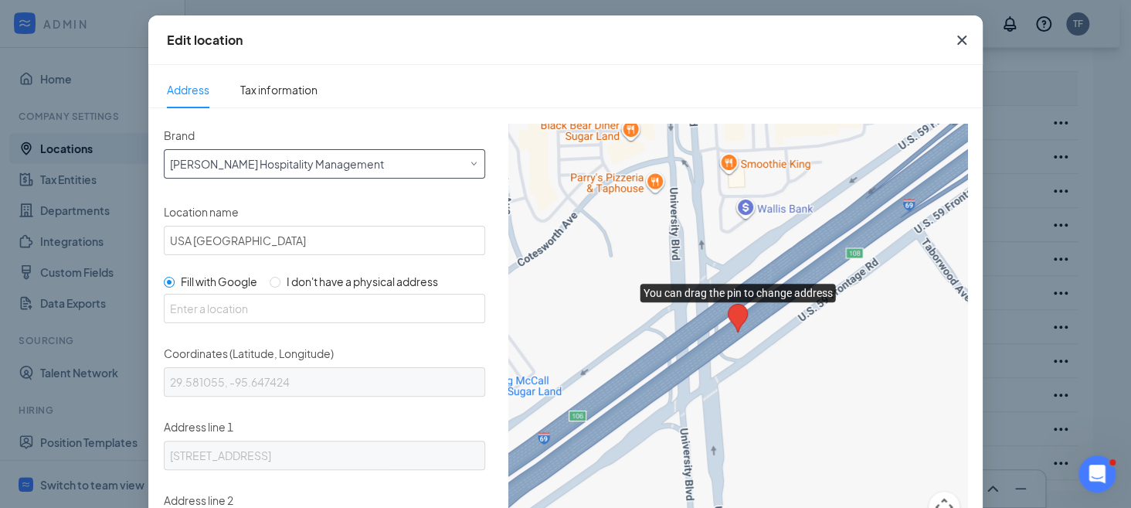
click at [355, 175] on div "Select a brand [PERSON_NAME] Hospitality Management" at bounding box center [324, 163] width 321 height 29
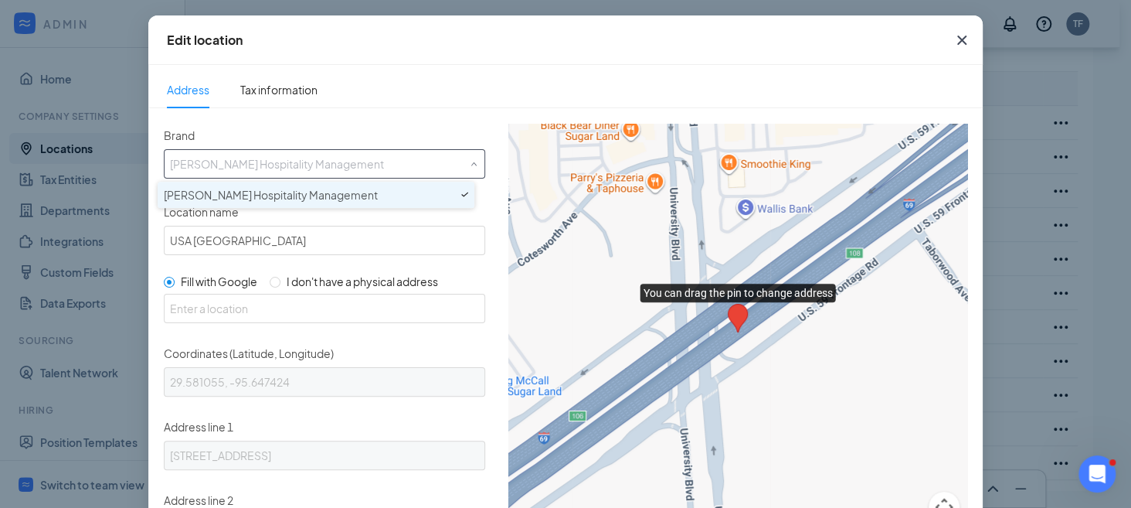
click at [357, 167] on input "Brand" at bounding box center [324, 161] width 309 height 23
click at [321, 124] on div "Brand Select a brand [PERSON_NAME] Hospitality Management" at bounding box center [324, 151] width 321 height 55
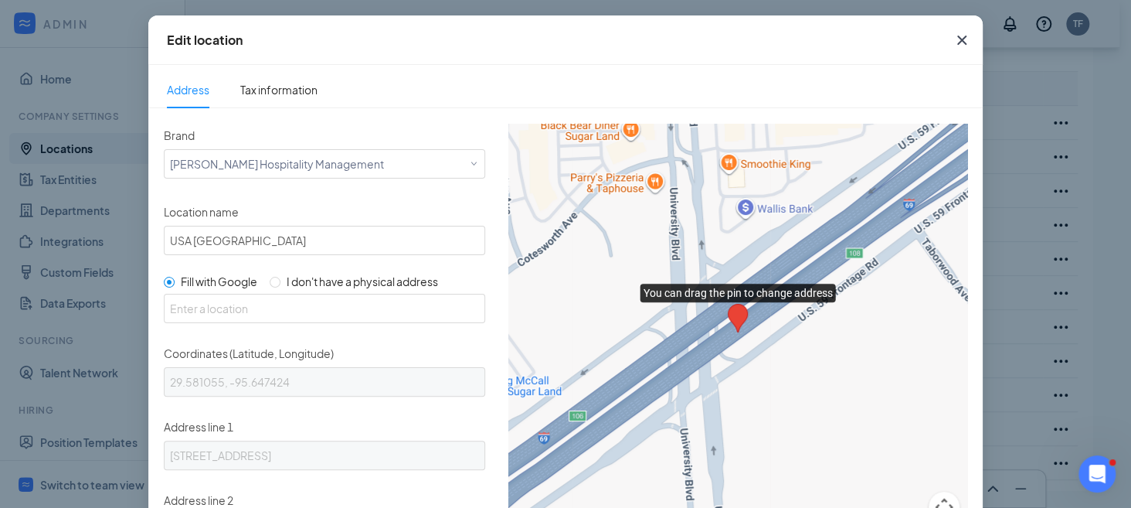
click at [955, 45] on icon "Cross" at bounding box center [962, 40] width 19 height 19
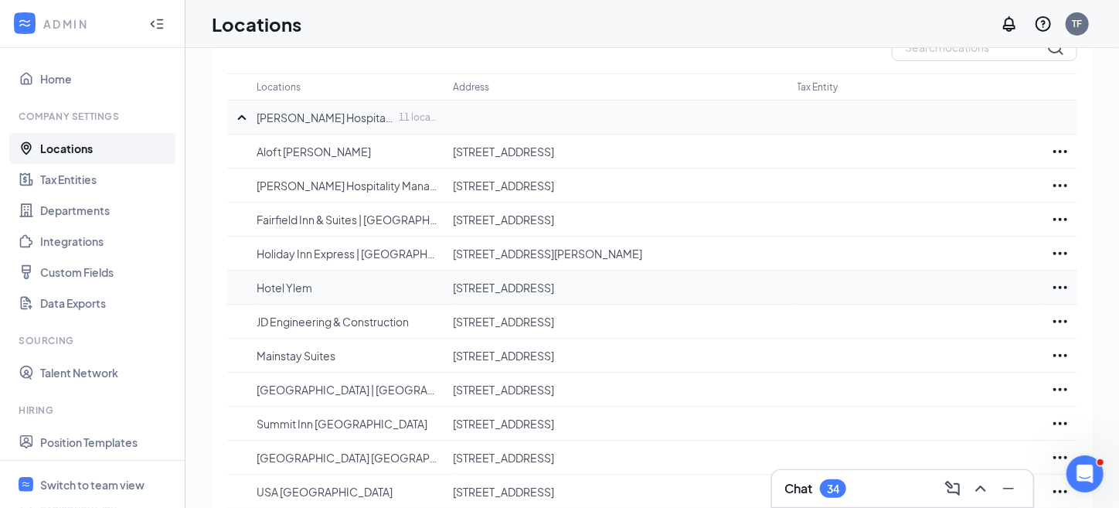
scroll to position [196, 0]
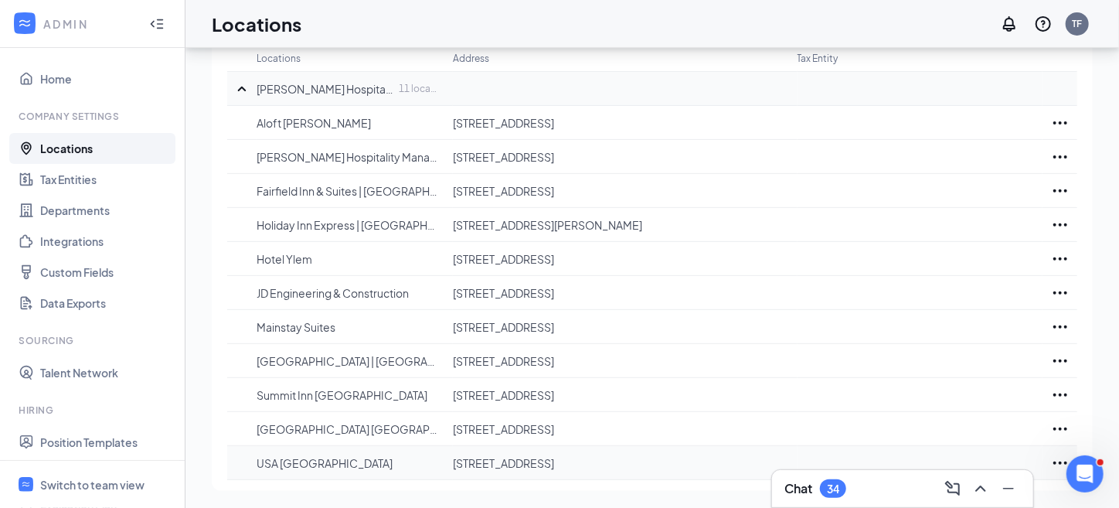
click at [1057, 456] on icon "Ellipses" at bounding box center [1060, 463] width 19 height 19
click at [932, 409] on p "Delete" at bounding box center [992, 414] width 130 height 15
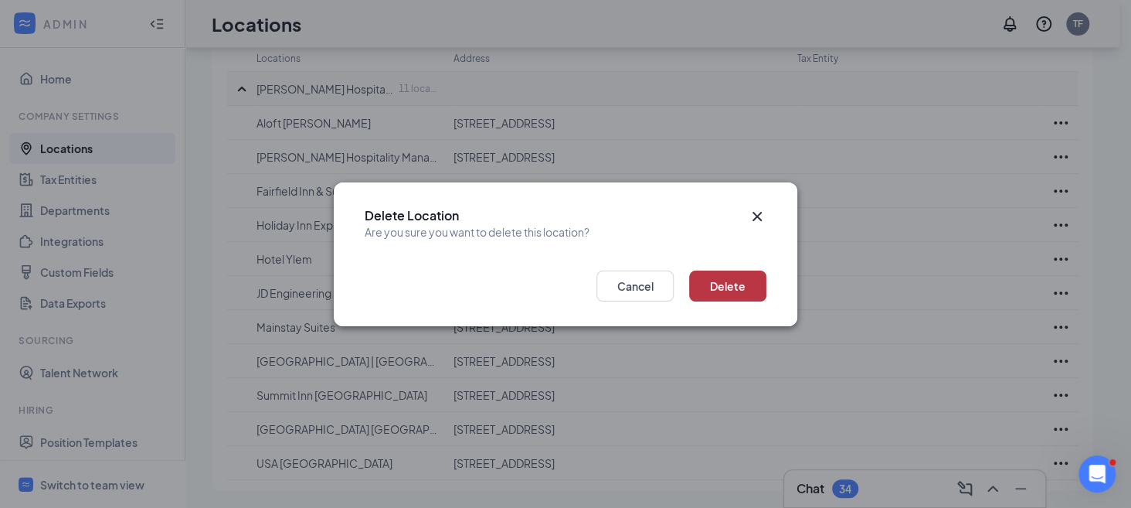
click at [749, 292] on button "Delete" at bounding box center [727, 285] width 77 height 31
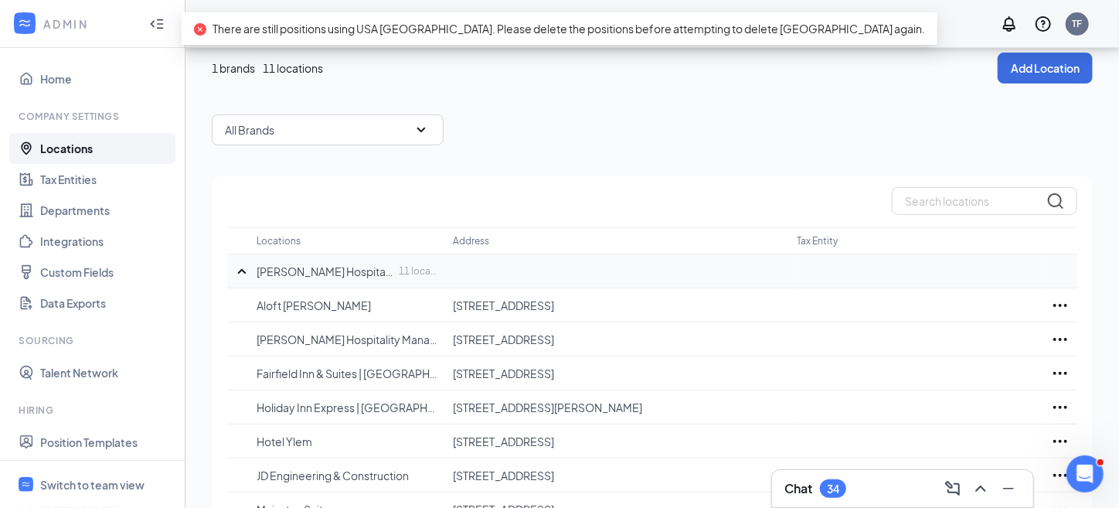
scroll to position [0, 0]
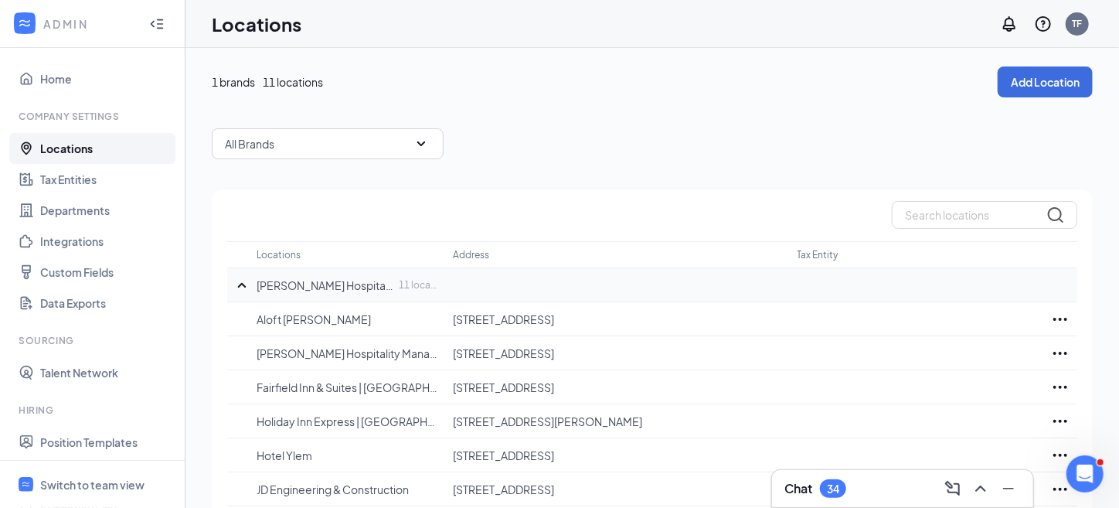
click at [779, 163] on div "1 brands 11 locations Add Location All Brands Locations Address Tax Entity [GEO…" at bounding box center [652, 376] width 881 height 620
click at [48, 179] on link "Tax Entities" at bounding box center [106, 179] width 132 height 31
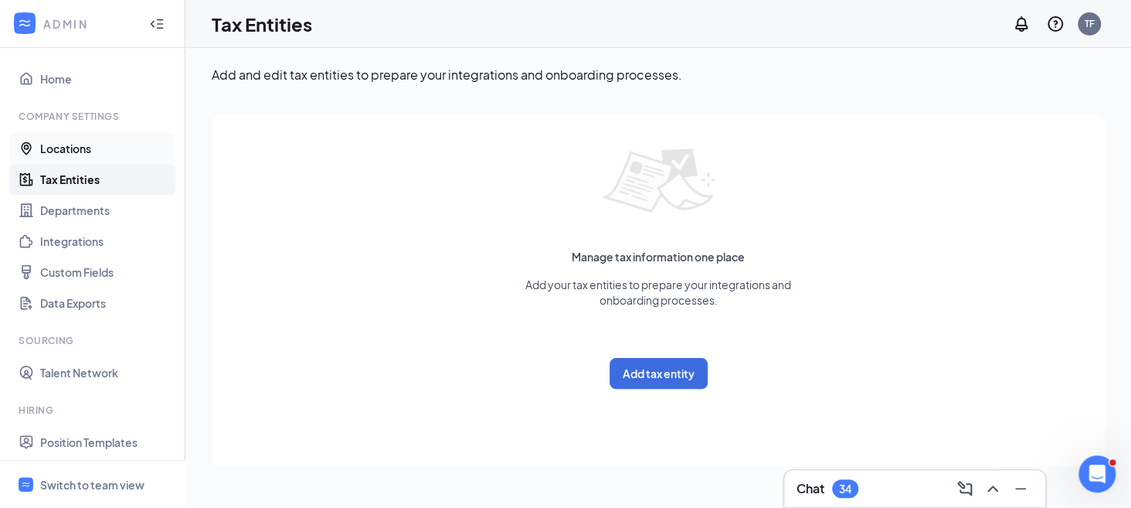
click at [88, 148] on link "Locations" at bounding box center [106, 148] width 132 height 31
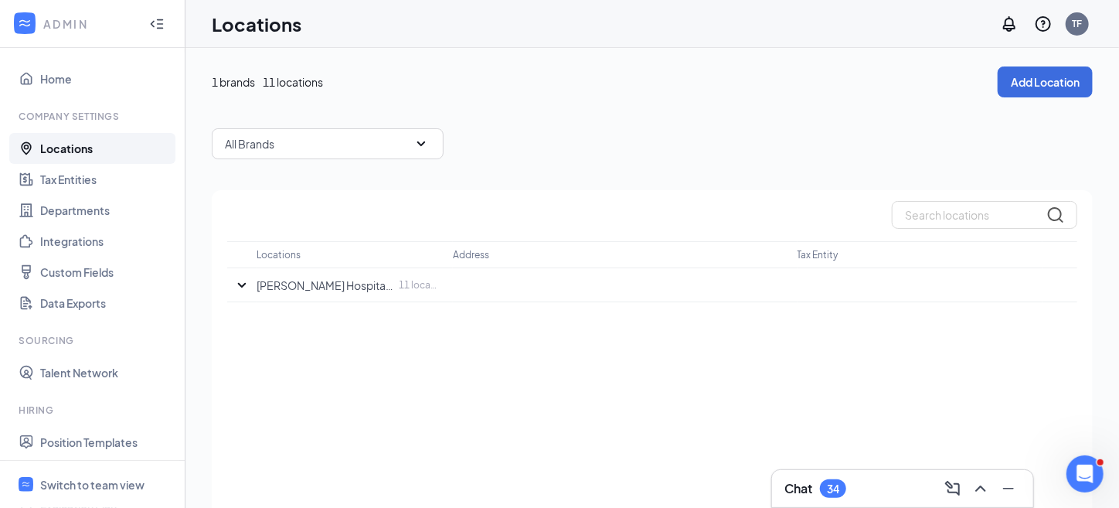
click at [386, 148] on div "All Brands" at bounding box center [328, 143] width 232 height 31
click at [365, 174] on div "All Brands" at bounding box center [328, 186] width 232 height 37
click at [651, 158] on div "1 brands 11 locations Add Location All Brands Locations Address Tax Entity [GEO…" at bounding box center [652, 308] width 881 height 484
click at [1045, 91] on button "Add Location" at bounding box center [1044, 81] width 95 height 31
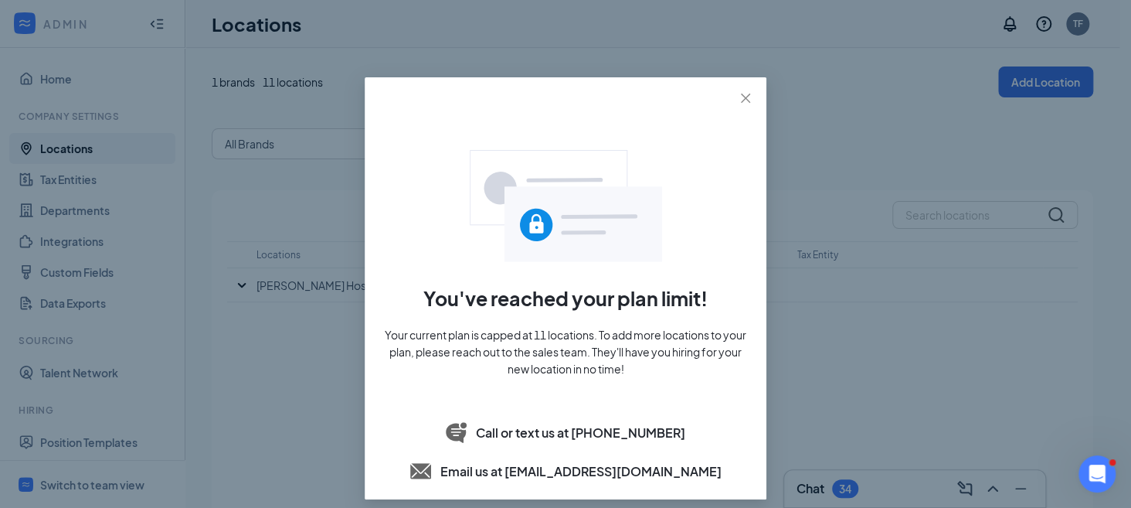
click at [838, 112] on div "You've reached your plan limit! Your current plan is capped at 11 locations. To…" at bounding box center [565, 254] width 1131 height 508
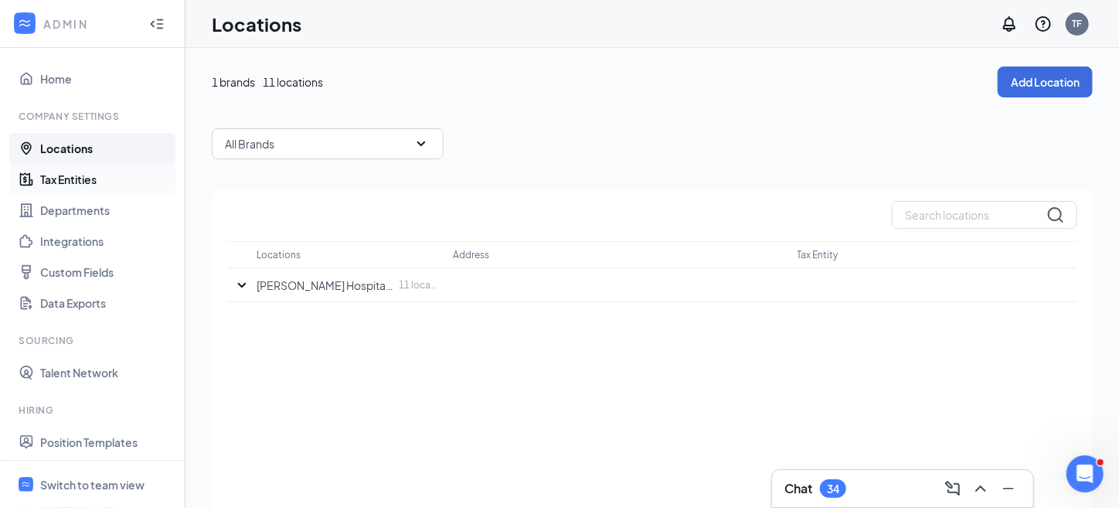
click at [60, 172] on link "Tax Entities" at bounding box center [106, 179] width 132 height 31
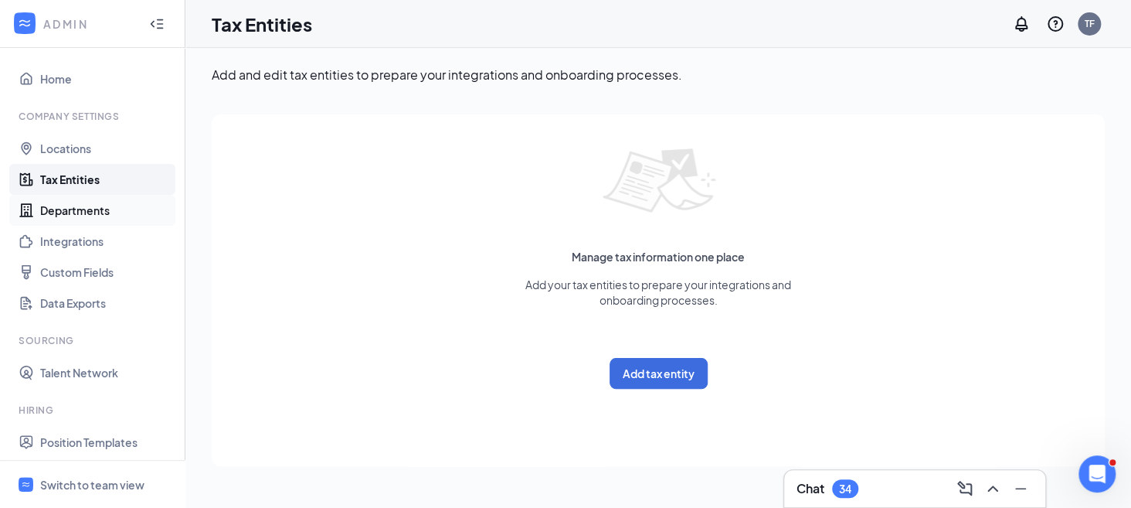
click at [84, 209] on link "Departments" at bounding box center [106, 210] width 132 height 31
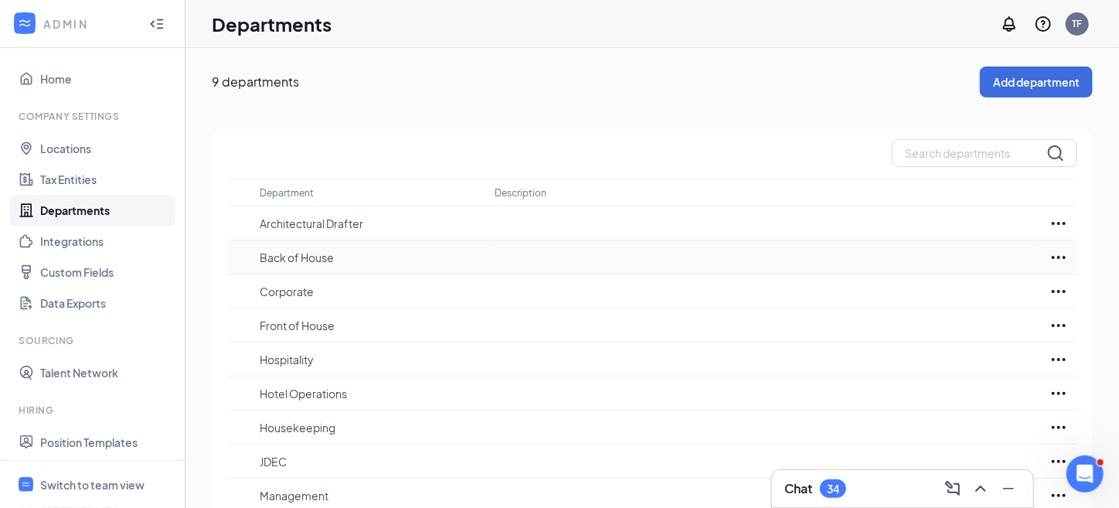
scroll to position [33, 0]
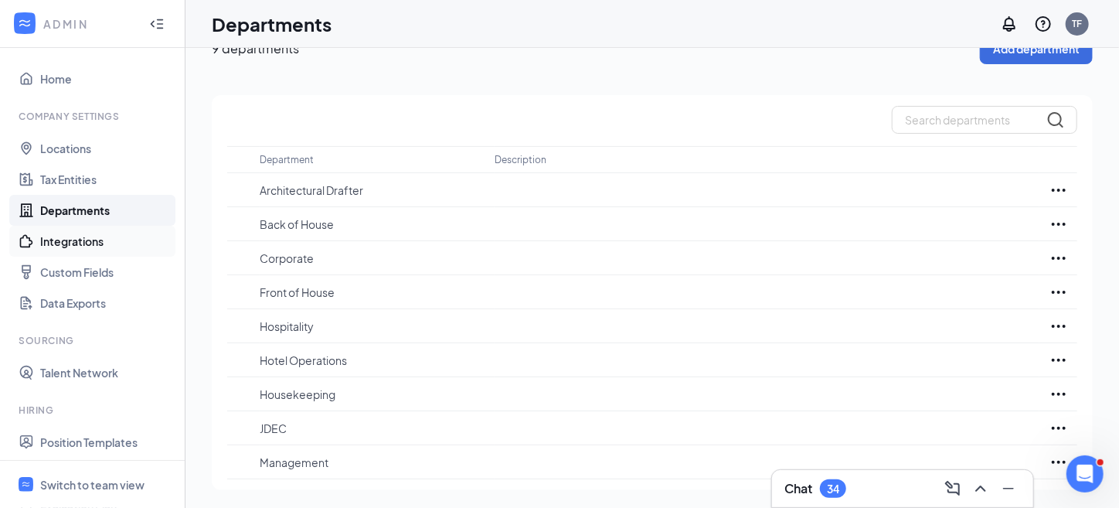
click at [61, 242] on link "Integrations" at bounding box center [106, 241] width 132 height 31
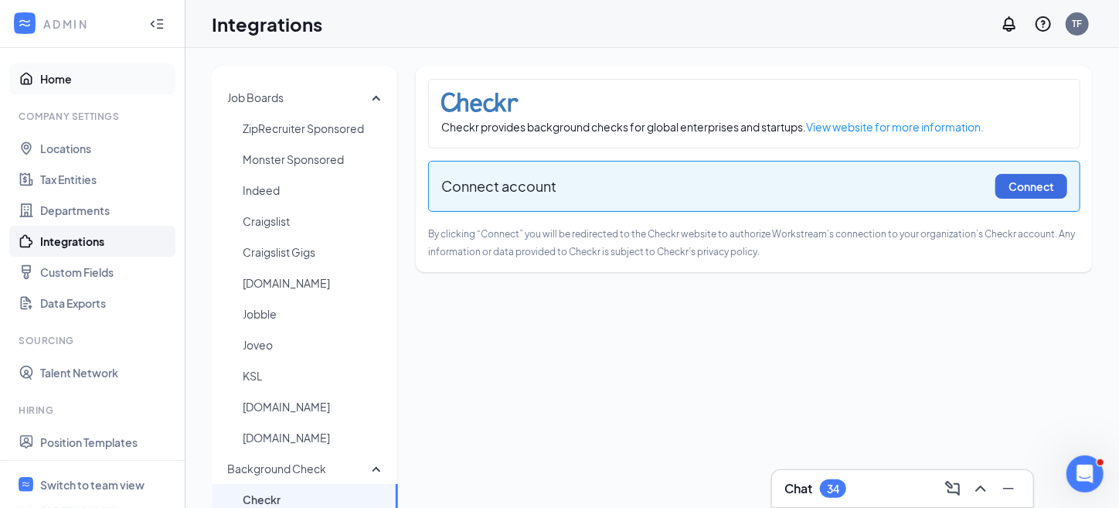
click at [69, 87] on link "Home" at bounding box center [106, 78] width 132 height 31
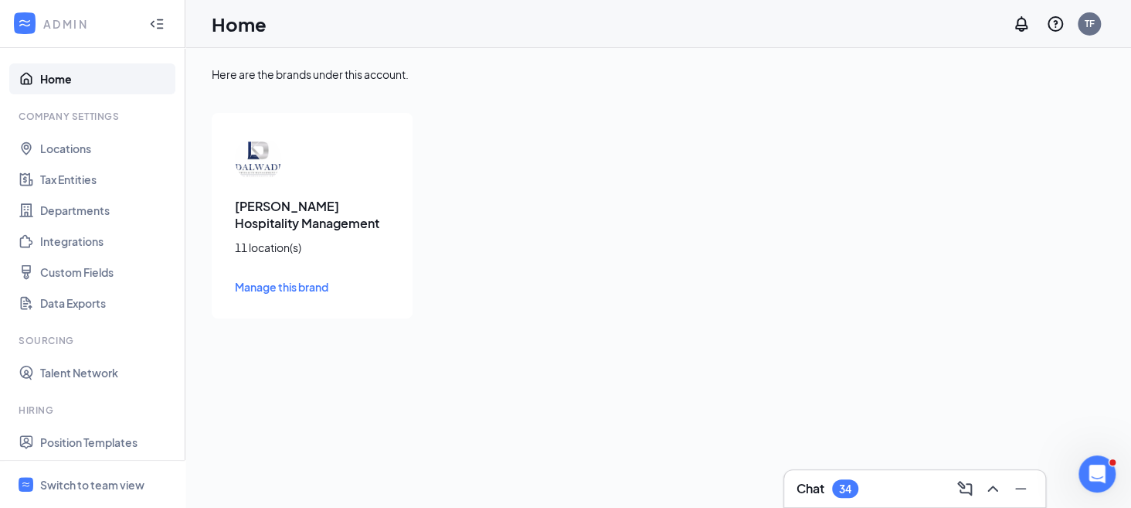
click at [316, 228] on h3 "[PERSON_NAME] Hospitality Management" at bounding box center [312, 215] width 155 height 34
click at [299, 287] on span "Manage this brand" at bounding box center [281, 287] width 93 height 14
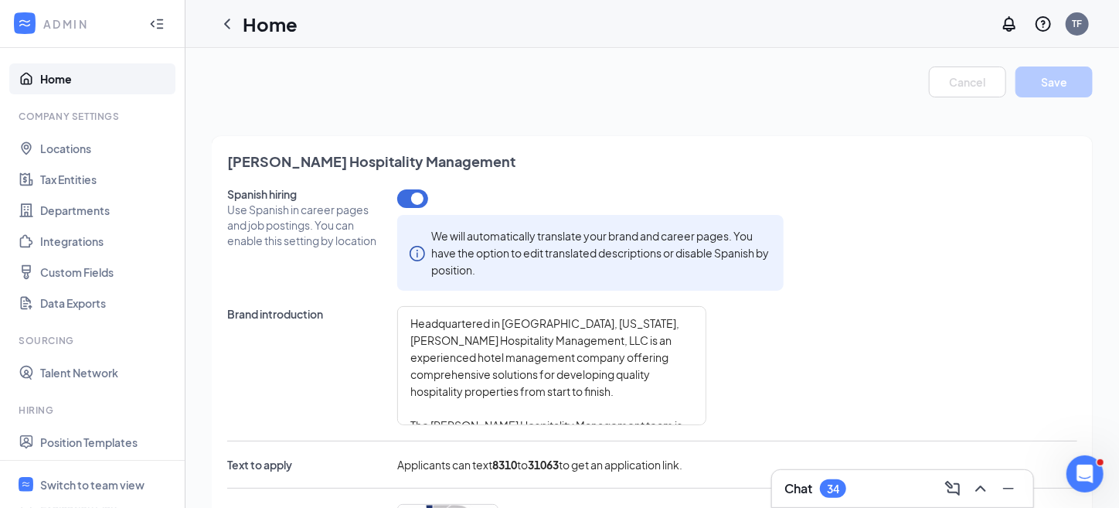
type textarea "Headquartered in [GEOGRAPHIC_DATA], [US_STATE], [PERSON_NAME] Hospitality Manag…"
click at [232, 30] on icon "ChevronLeft" at bounding box center [227, 24] width 19 height 19
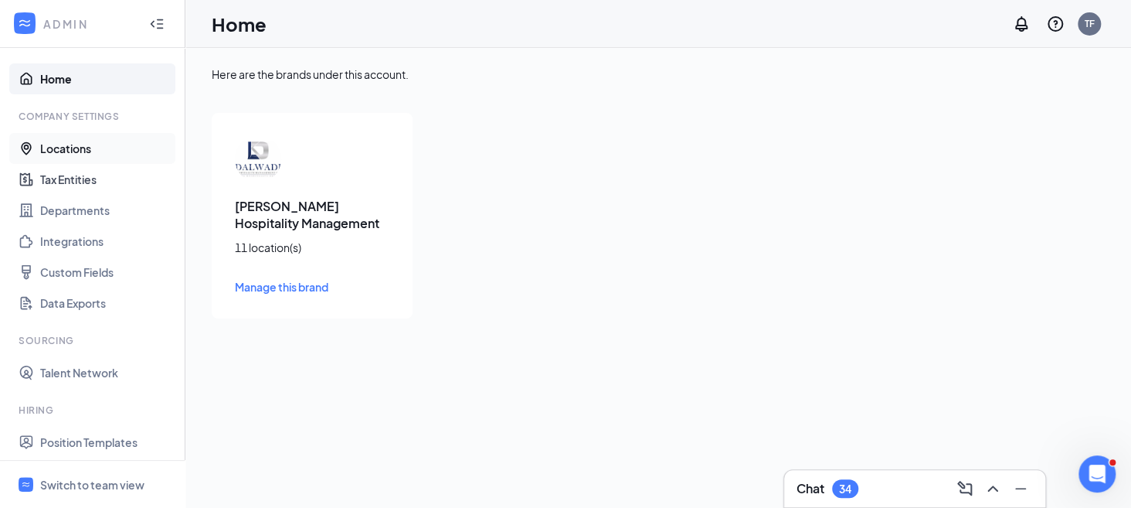
click at [76, 141] on link "Locations" at bounding box center [106, 148] width 132 height 31
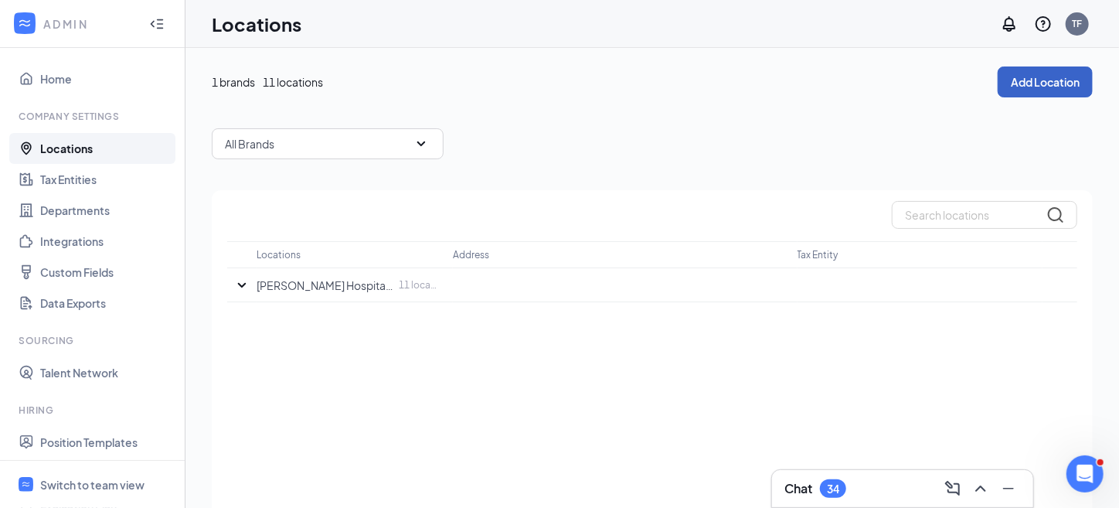
click at [1055, 84] on button "Add Location" at bounding box center [1044, 81] width 95 height 31
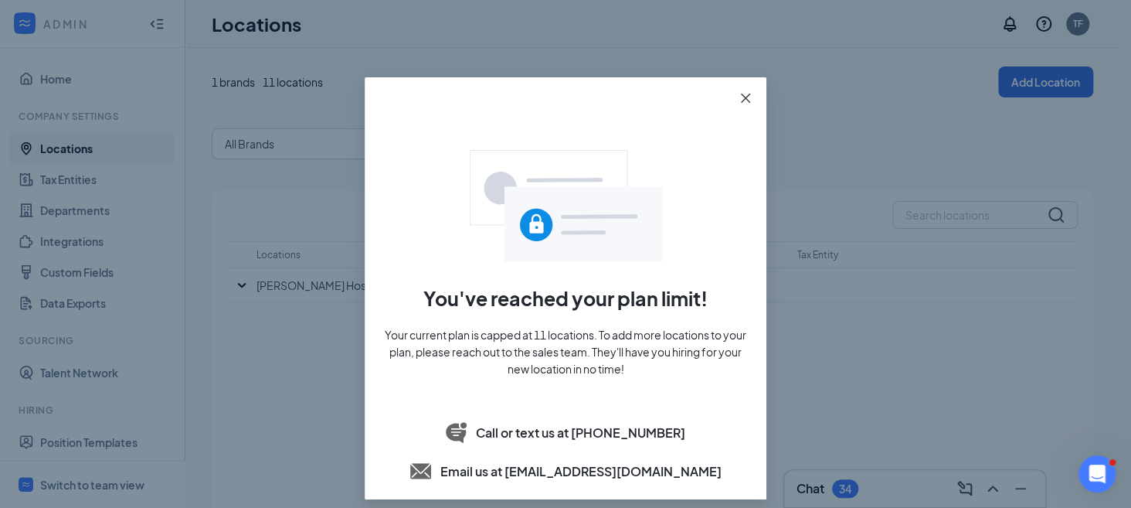
click at [753, 97] on span "Close" at bounding box center [746, 98] width 42 height 42
